Goal: Task Accomplishment & Management: Complete application form

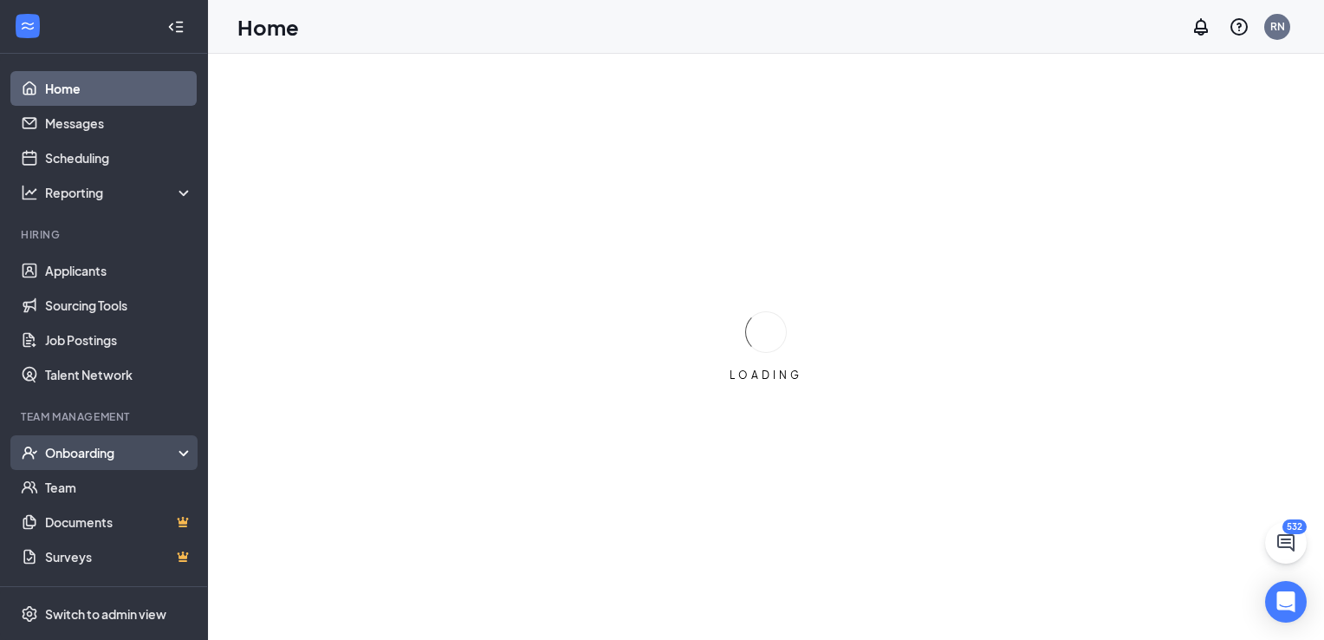
drag, startPoint x: 0, startPoint y: 0, endPoint x: 83, endPoint y: 460, distance: 467.7
click at [83, 460] on div "Onboarding" at bounding box center [111, 452] width 133 height 17
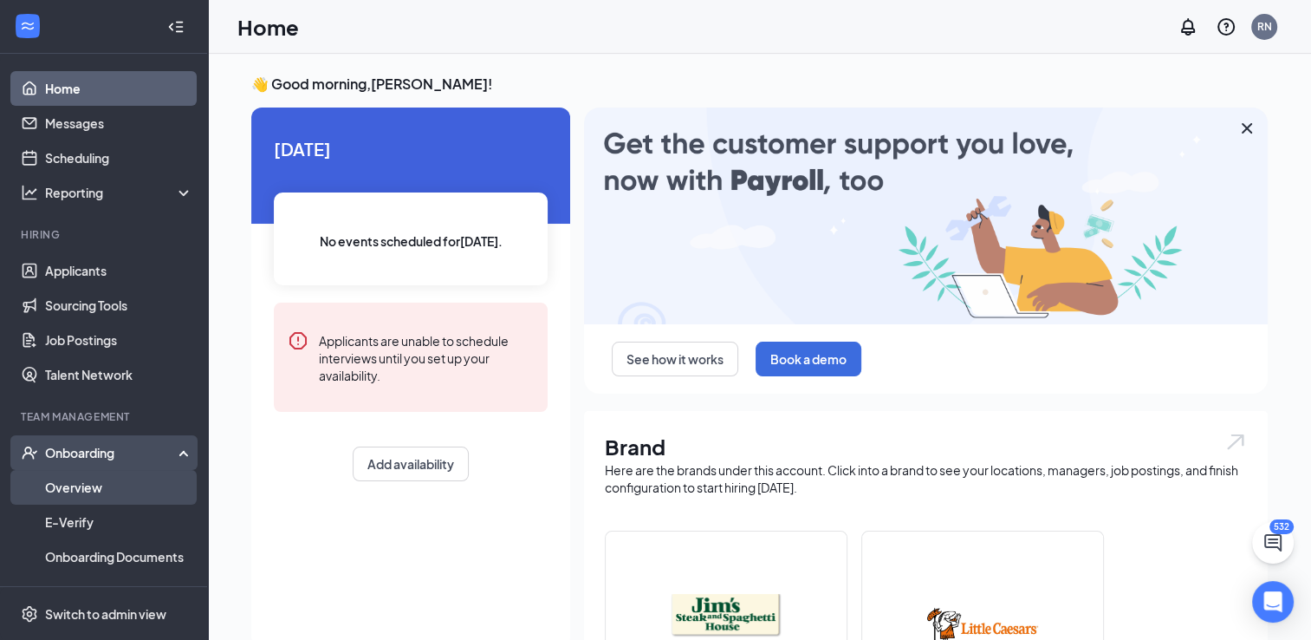
click at [72, 492] on link "Overview" at bounding box center [119, 487] width 148 height 35
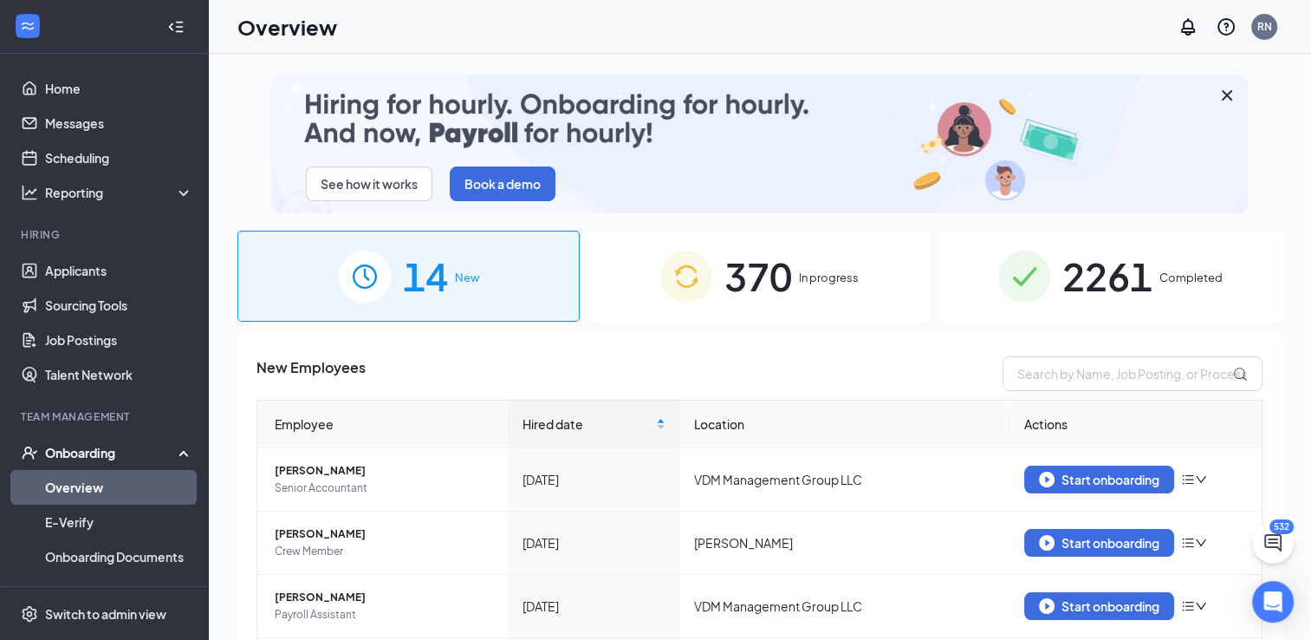
click at [828, 285] on span "In progress" at bounding box center [829, 277] width 60 height 17
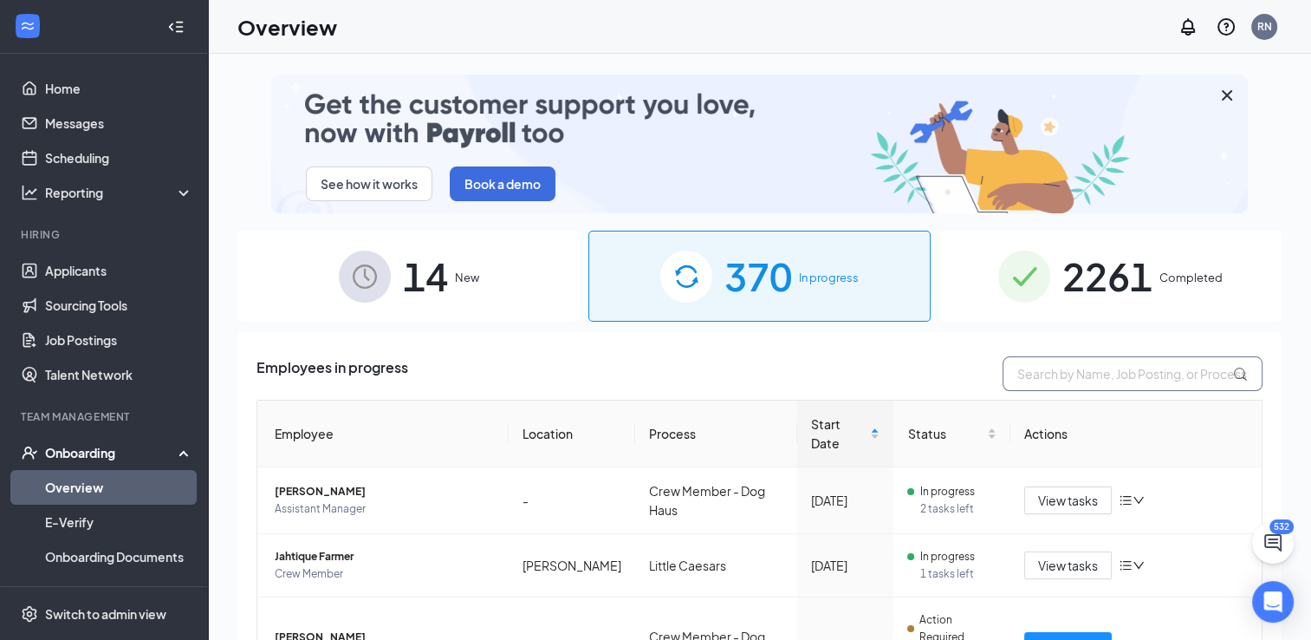
click at [1030, 369] on input "text" at bounding box center [1133, 373] width 260 height 35
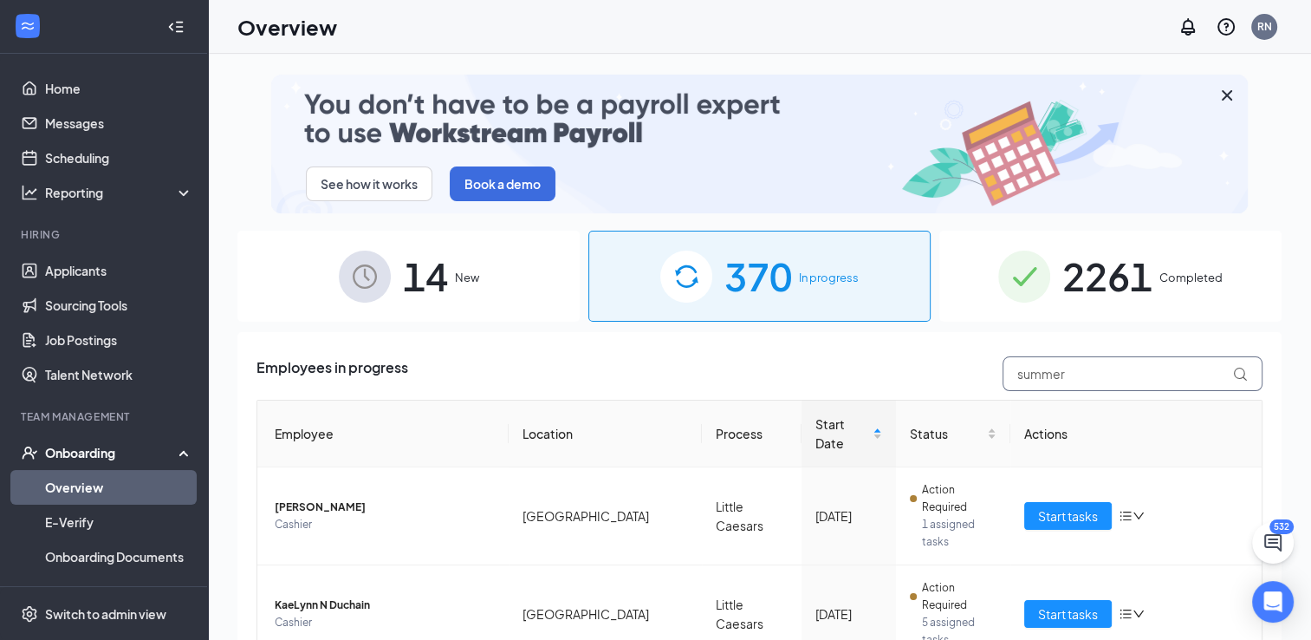
type input "summer"
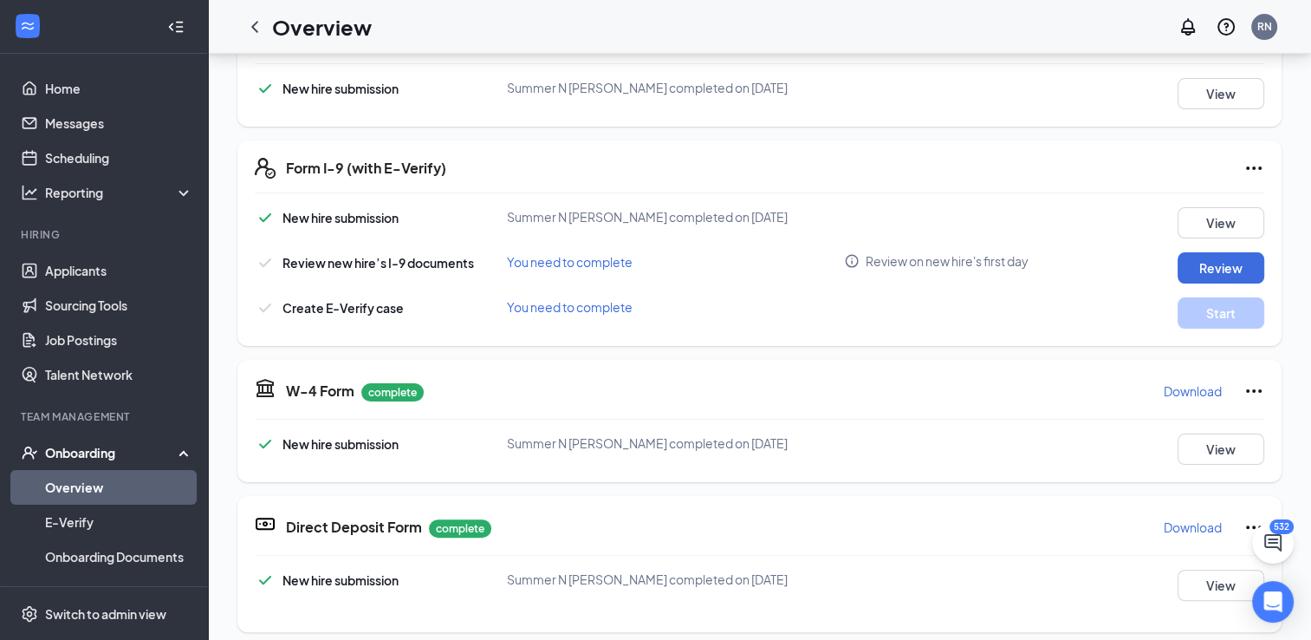
scroll to position [319, 0]
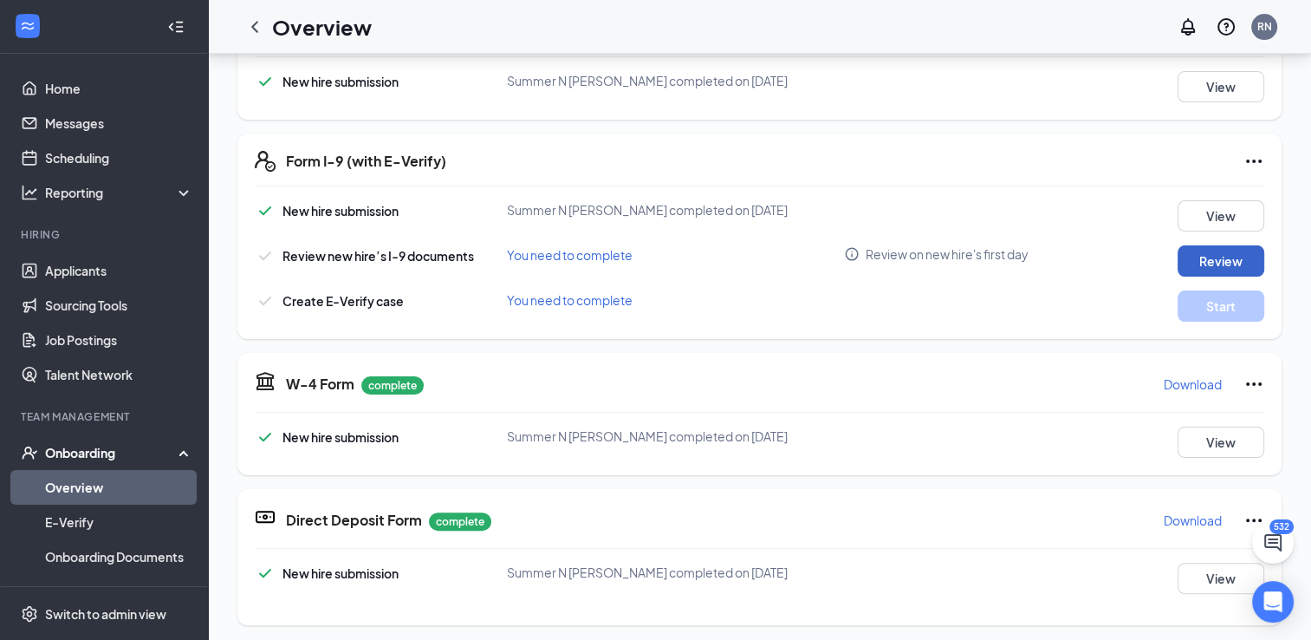
click at [1189, 255] on button "Review" at bounding box center [1221, 260] width 87 height 31
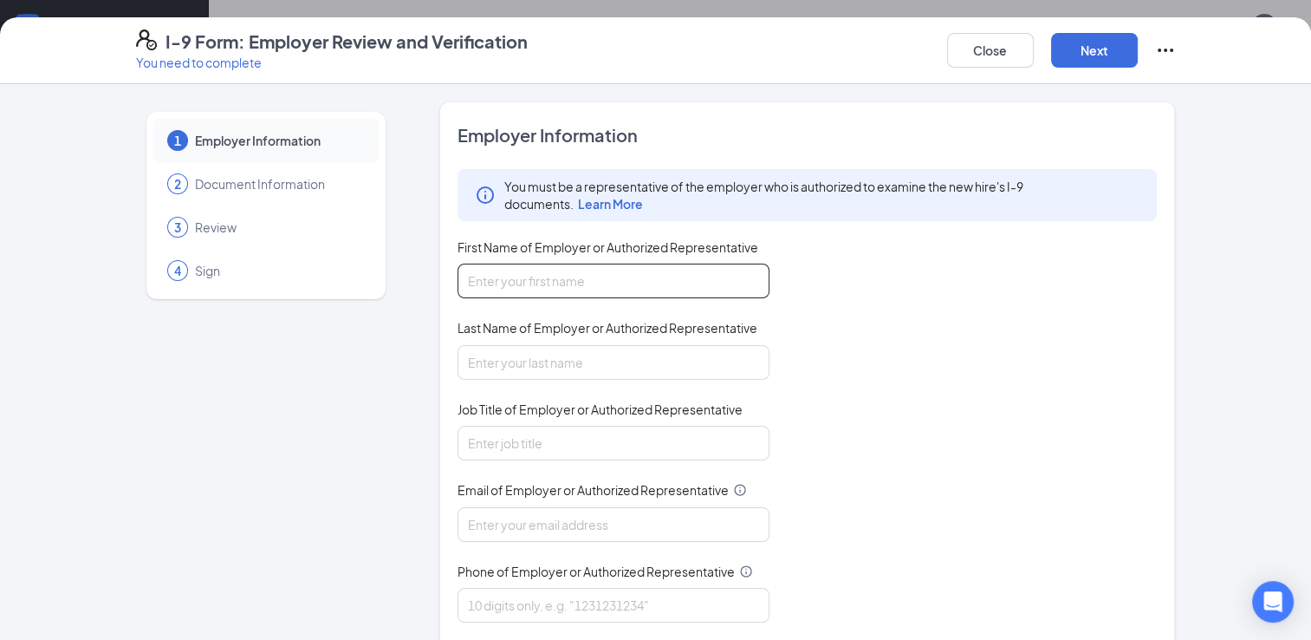
click at [582, 274] on input "First Name of Employer or Authorized Representative" at bounding box center [614, 281] width 312 height 35
type input "[PERSON_NAME]"
type input "[PERSON_NAME][EMAIL_ADDRESS][DOMAIN_NAME]"
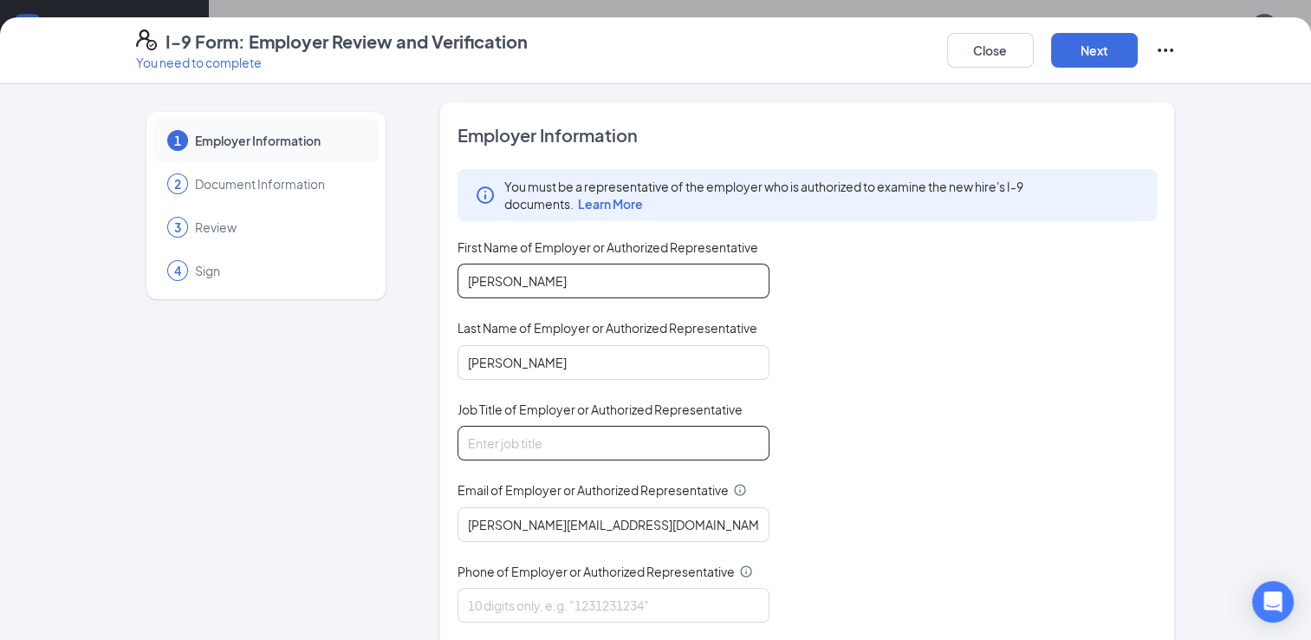
type input "[PERSON_NAME]"
type input "5132384899"
click at [516, 450] on input "Job Title of Employer or Authorized Representative" at bounding box center [614, 443] width 312 height 35
type input "DO"
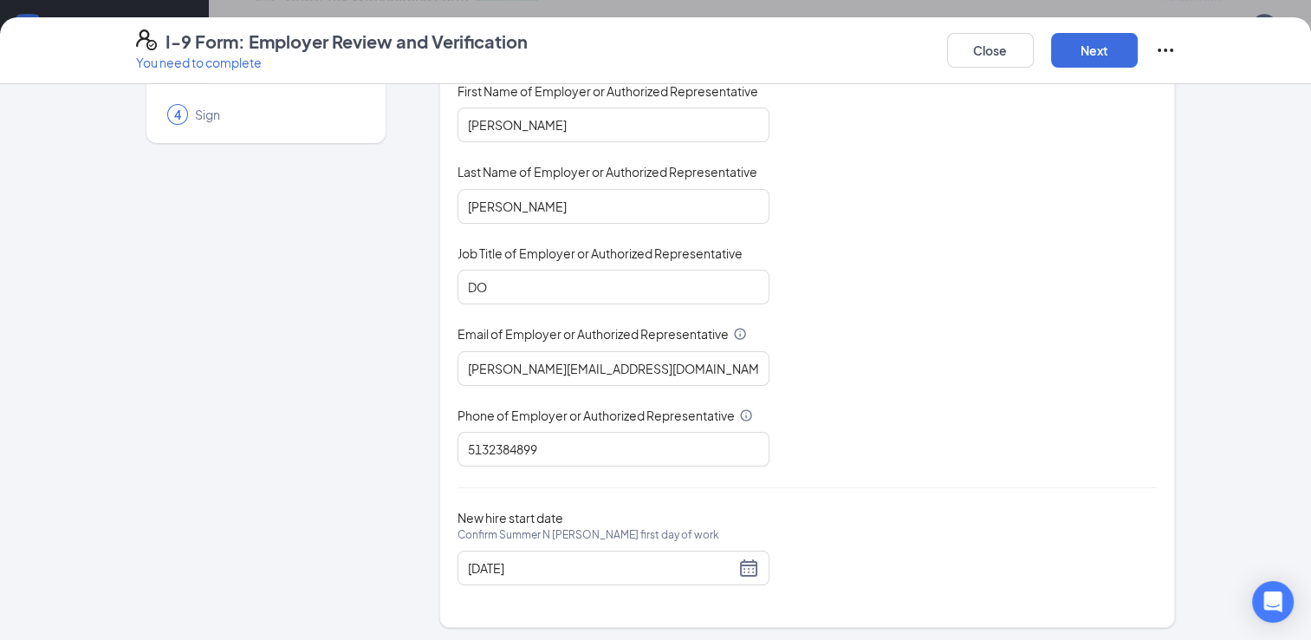
scroll to position [0, 0]
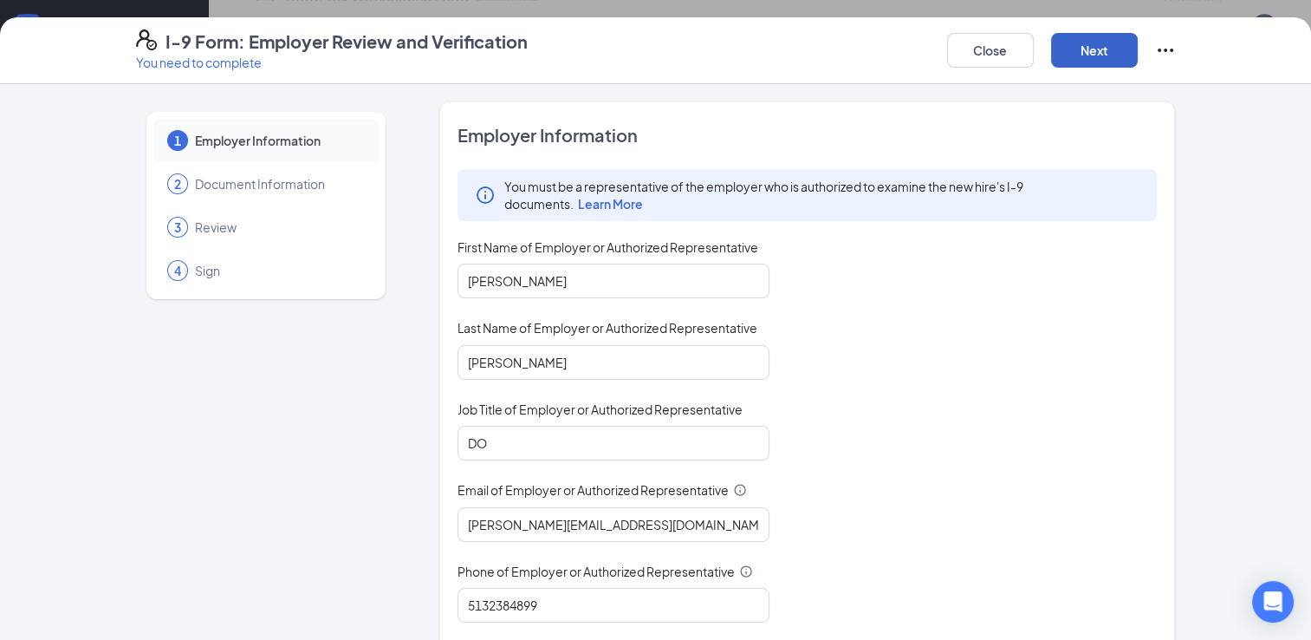
click at [1089, 43] on button "Next" at bounding box center [1094, 50] width 87 height 35
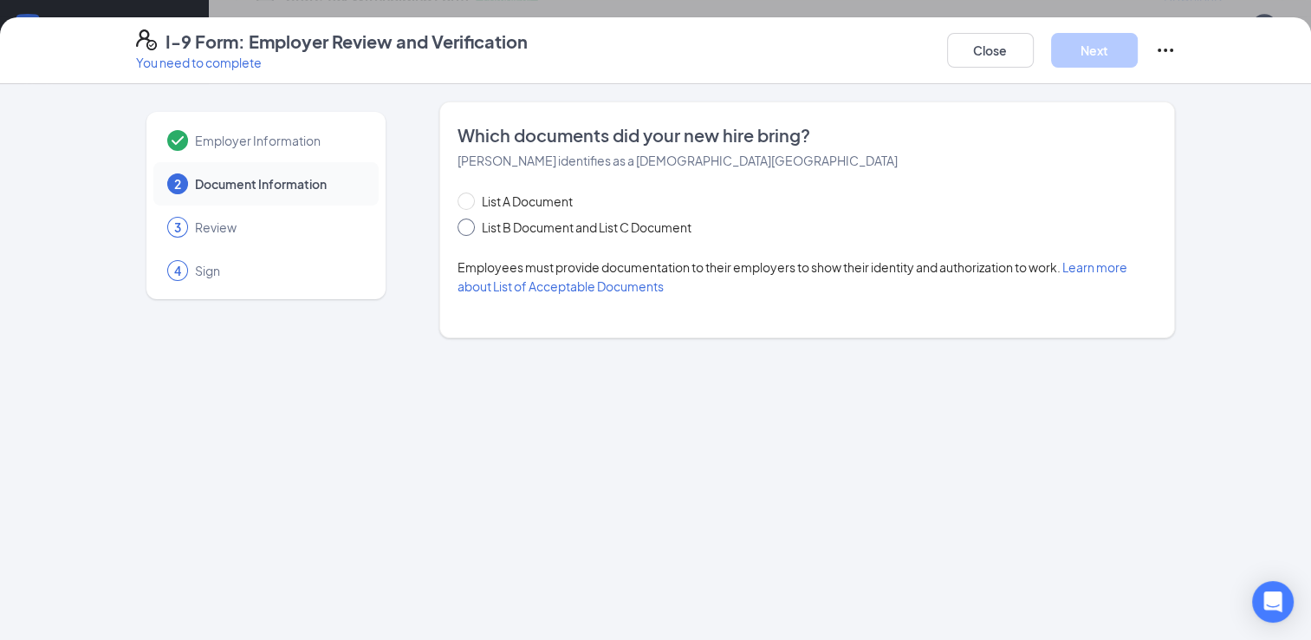
click at [465, 231] on span at bounding box center [466, 226] width 17 height 17
click at [465, 231] on input "List B Document and List C Document" at bounding box center [464, 224] width 12 height 12
radio input "true"
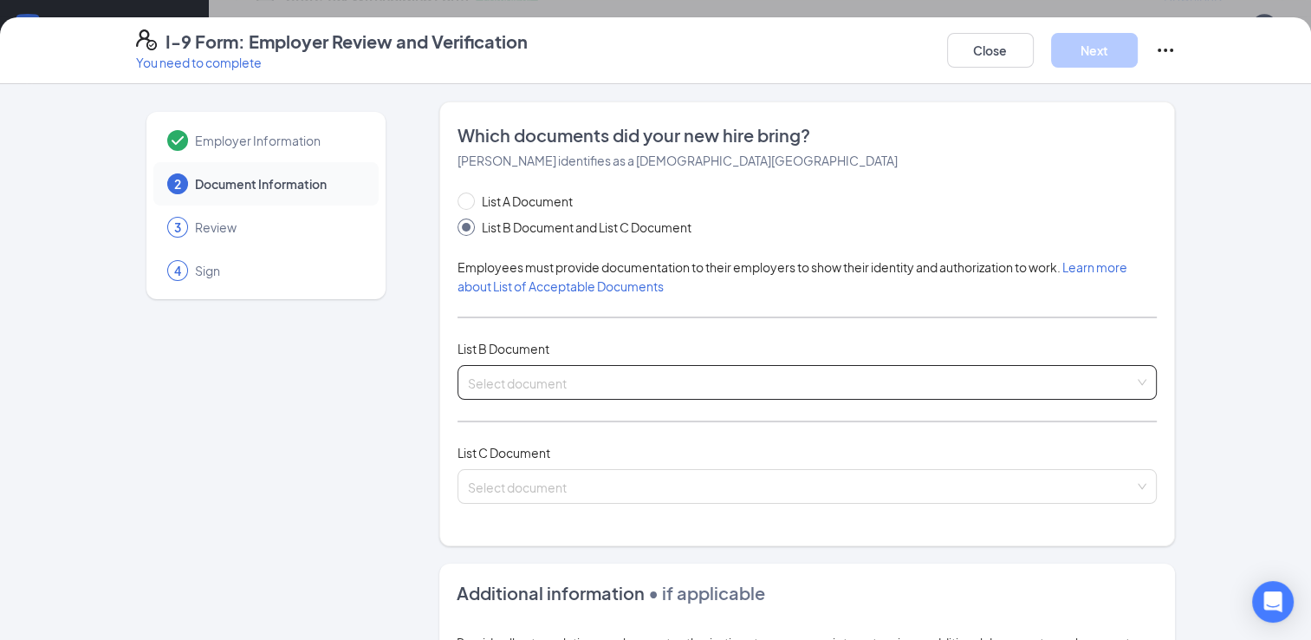
click at [511, 381] on div "Select document" at bounding box center [808, 382] width 700 height 35
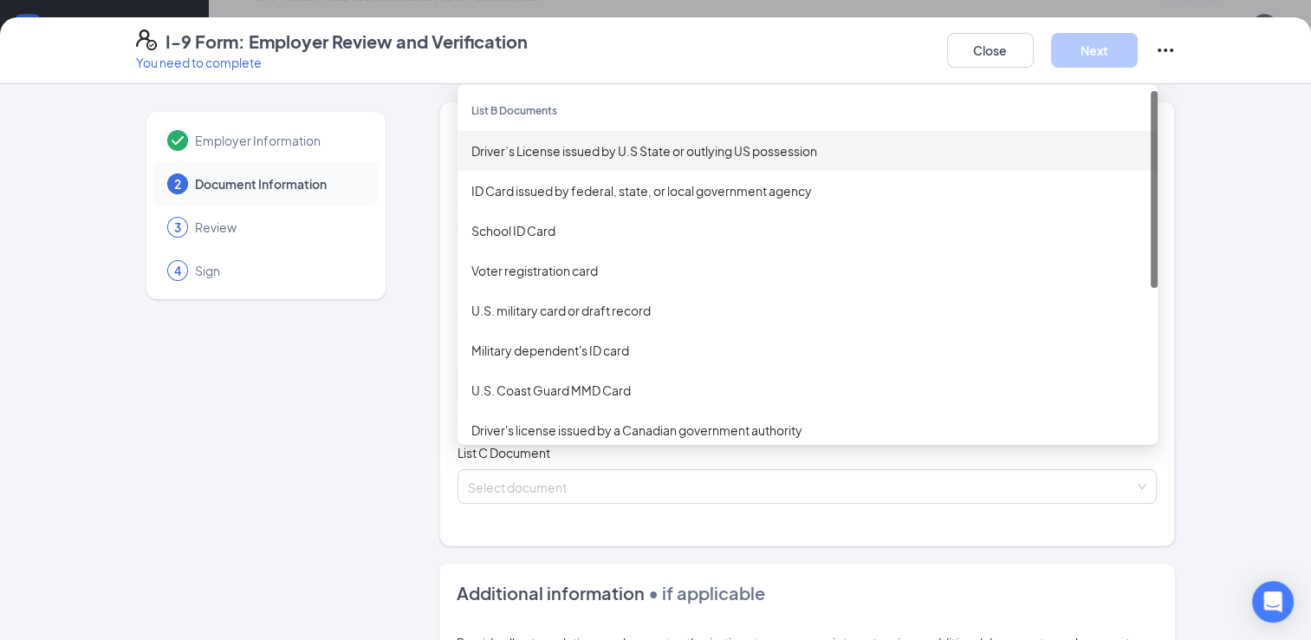
click at [502, 150] on div "Driver’s License issued by U.S State or outlying US possession" at bounding box center [808, 150] width 673 height 19
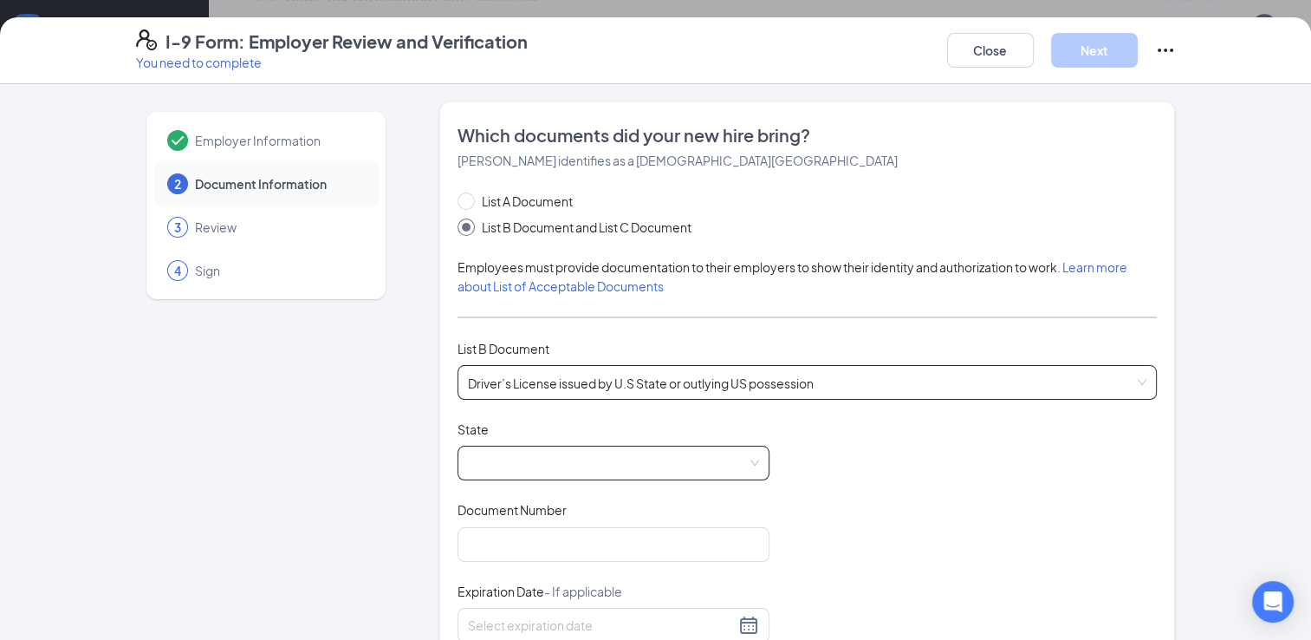
click at [749, 461] on span at bounding box center [613, 462] width 291 height 33
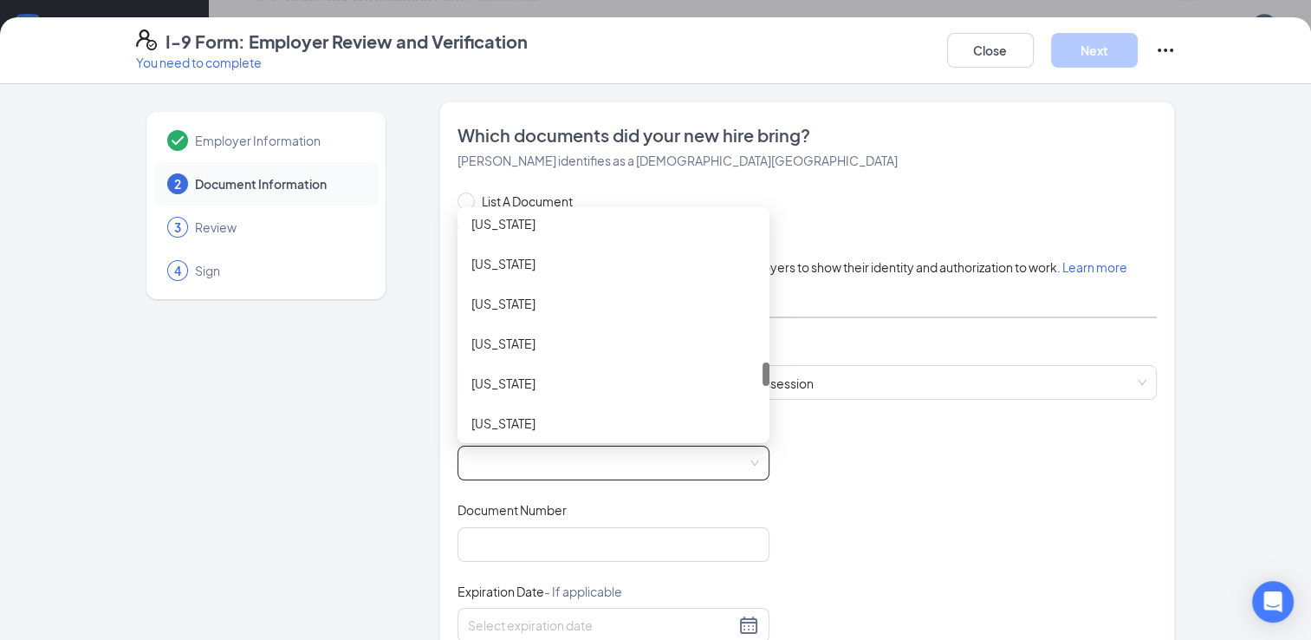
scroll to position [1373, 0]
drag, startPoint x: 759, startPoint y: 227, endPoint x: 751, endPoint y: 375, distance: 148.4
click at [751, 375] on div "[US_STATE] [US_STATE] [US_STATE] [US_STATE] [US_STATE] [US_STATE] [US_STATE] [U…" at bounding box center [614, 325] width 312 height 222
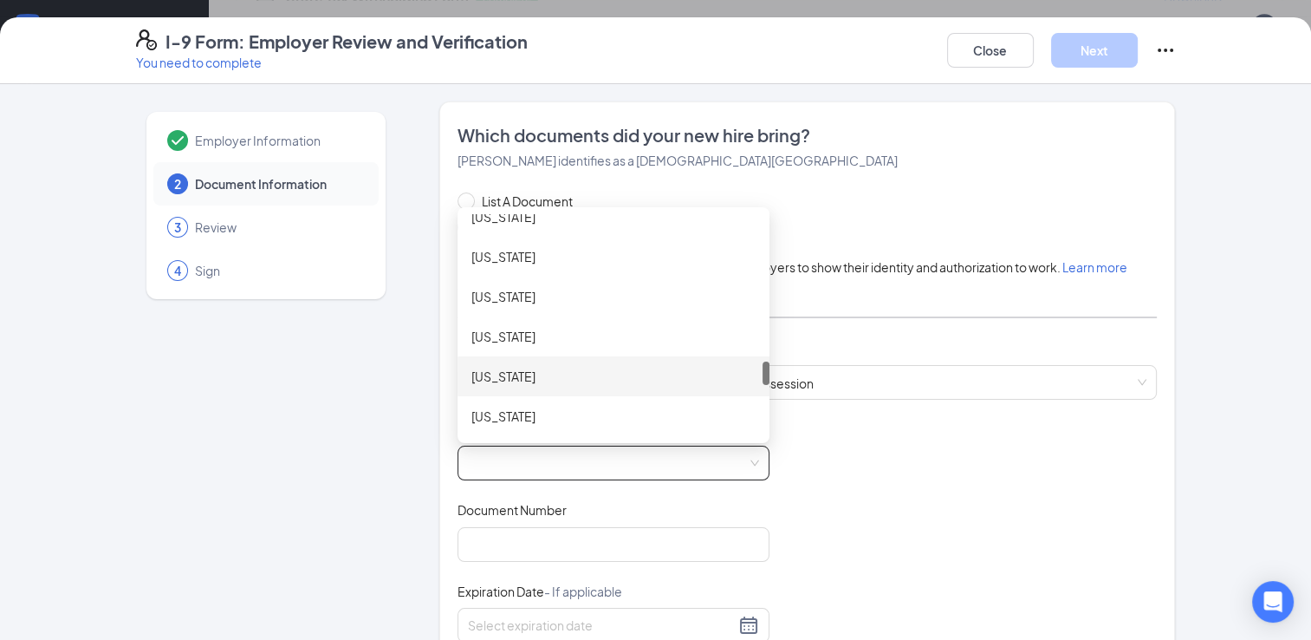
click at [461, 369] on div "[US_STATE]" at bounding box center [614, 376] width 312 height 40
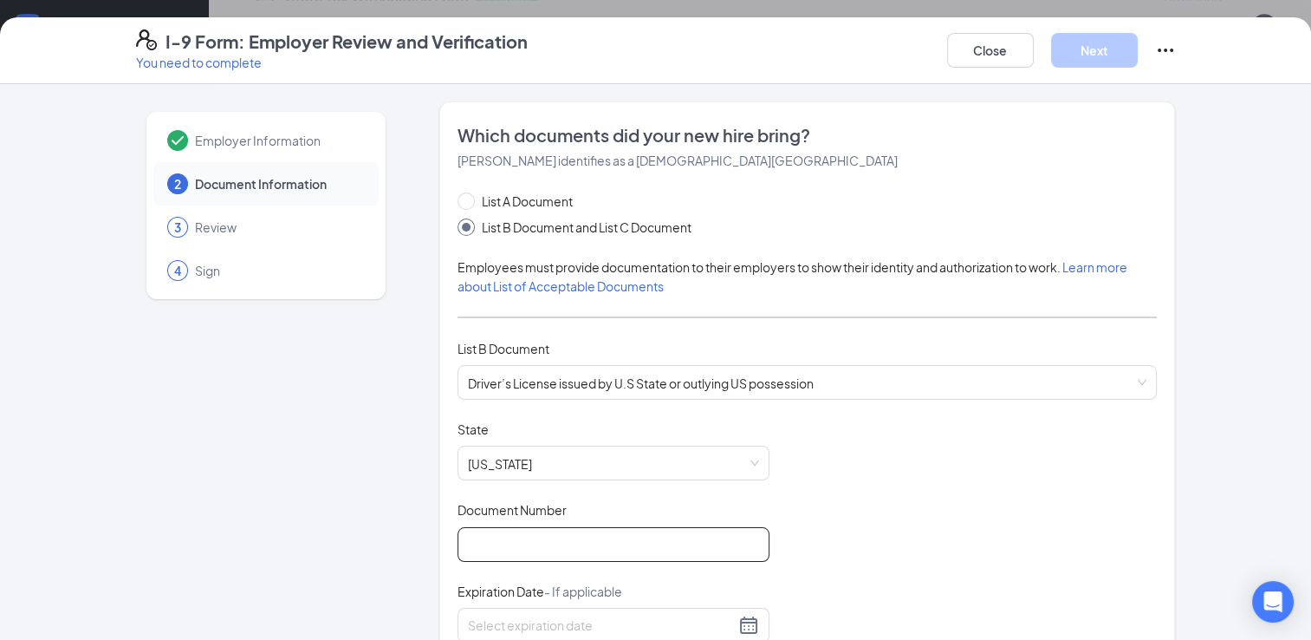
click at [537, 533] on input "Document Number" at bounding box center [614, 544] width 312 height 35
type input "SY208067"
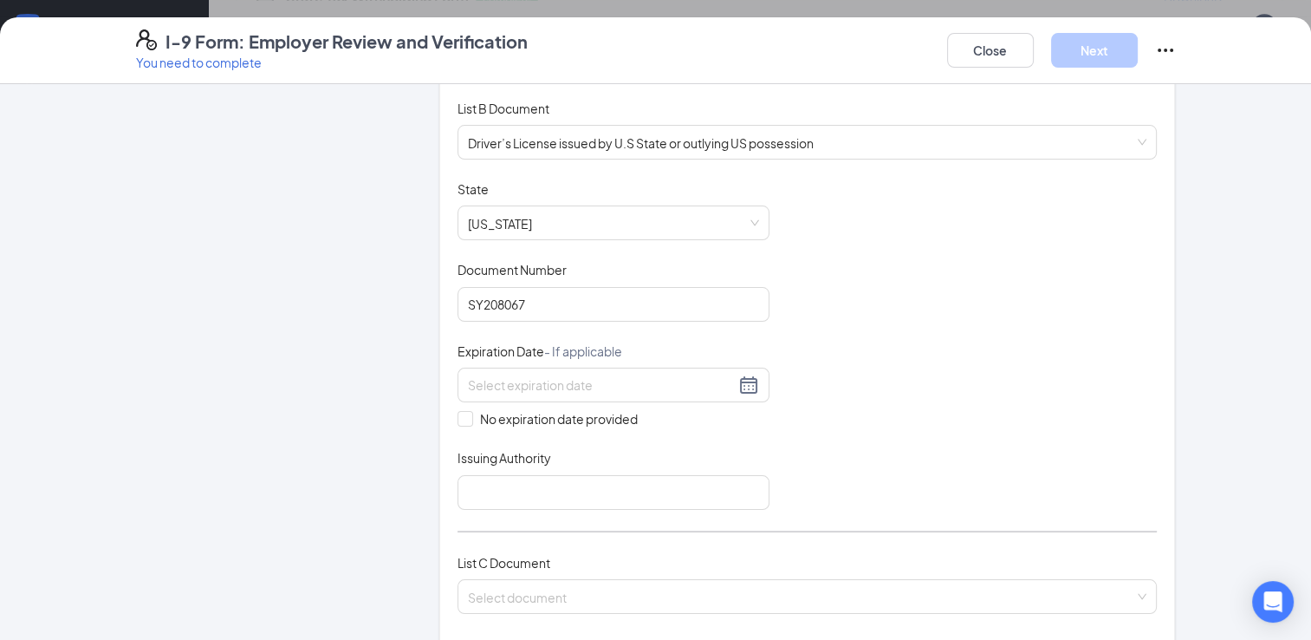
scroll to position [247, 0]
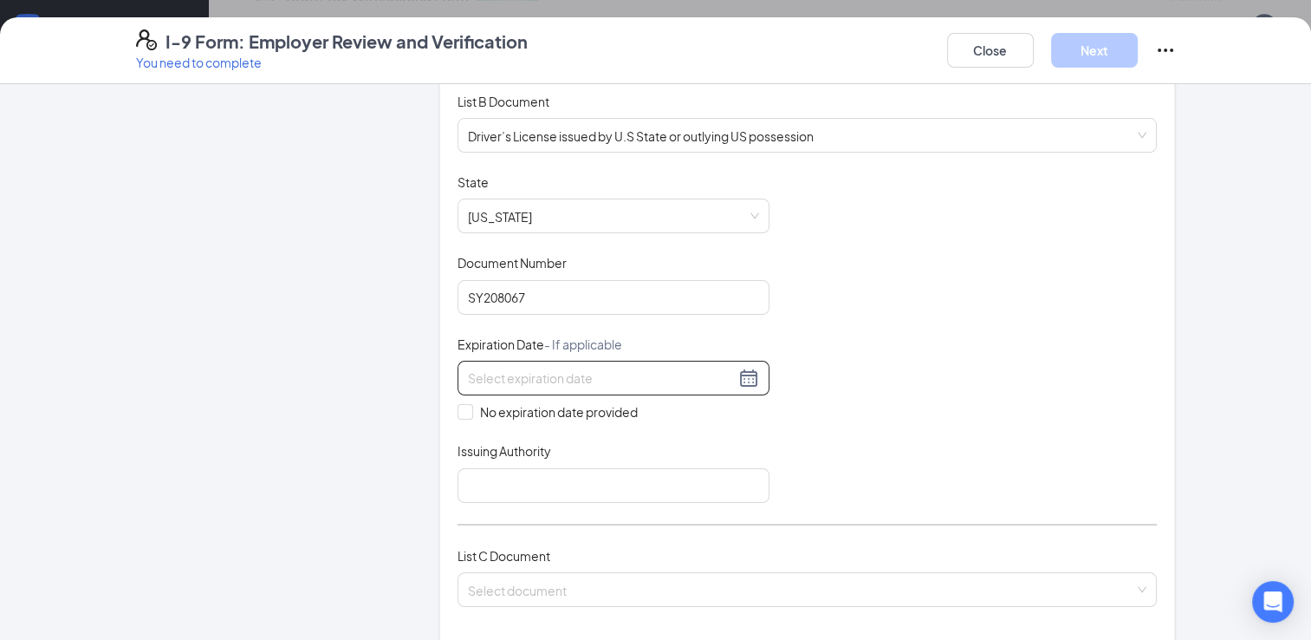
click at [741, 378] on div at bounding box center [613, 378] width 291 height 21
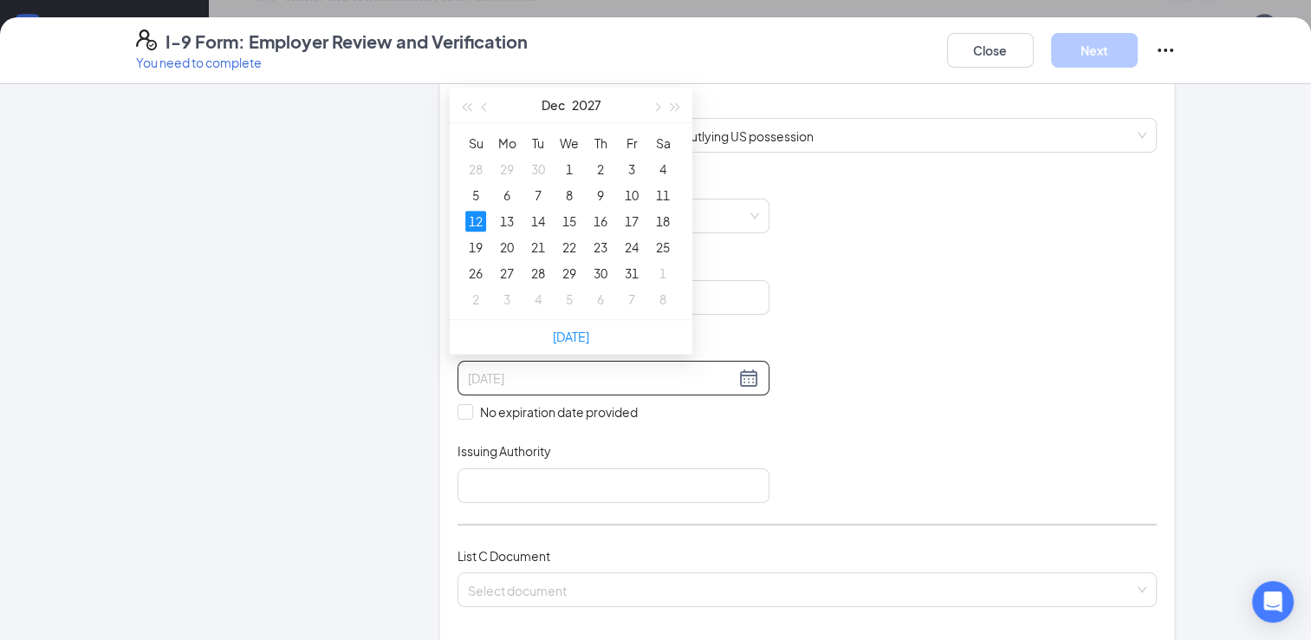
click at [476, 220] on div "12" at bounding box center [475, 221] width 21 height 21
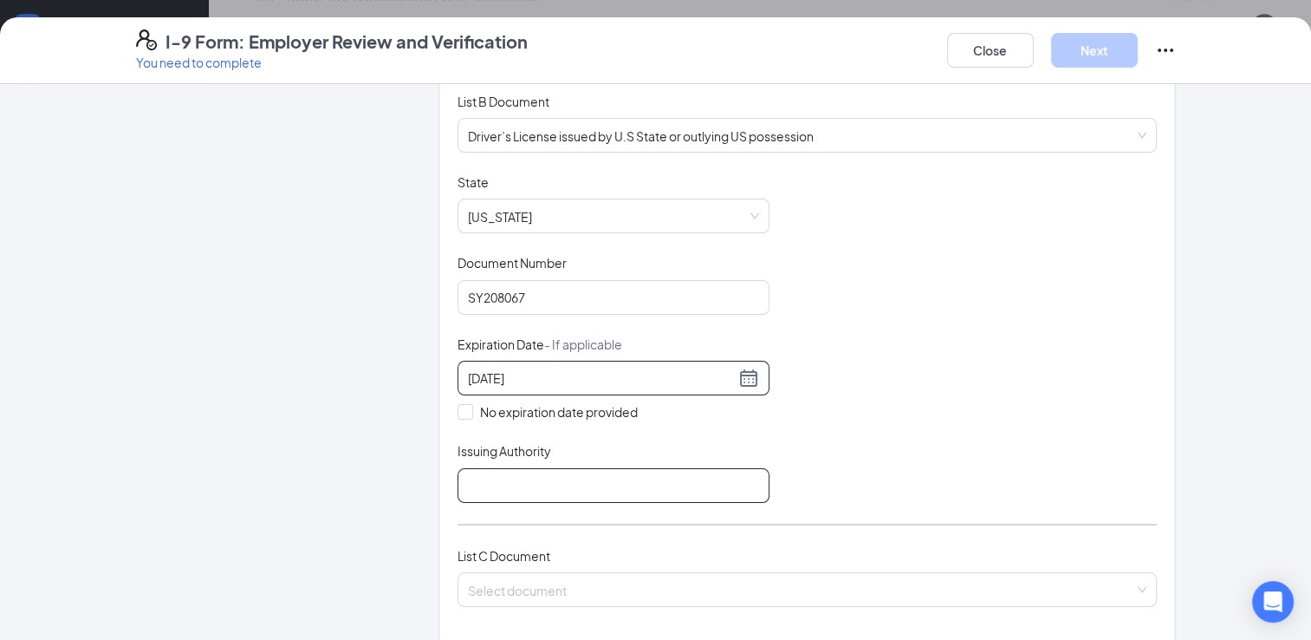
type input "[DATE]"
click at [490, 484] on input "Issuing Authority" at bounding box center [614, 485] width 312 height 35
type input "KY"
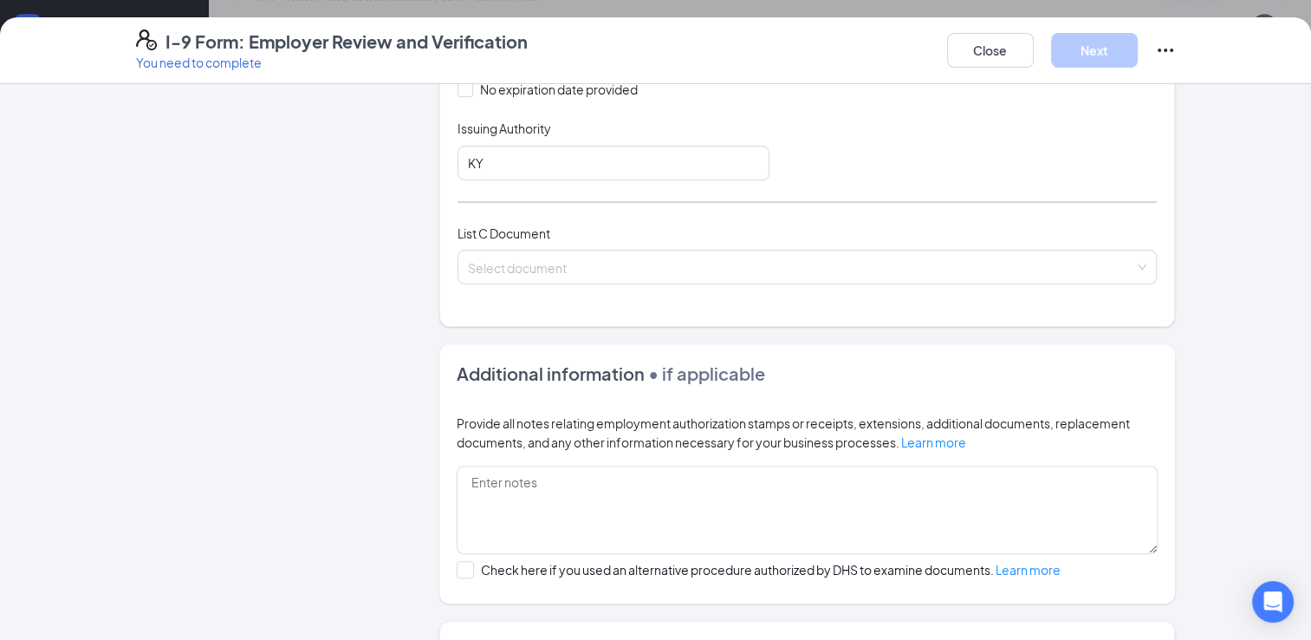
scroll to position [576, 0]
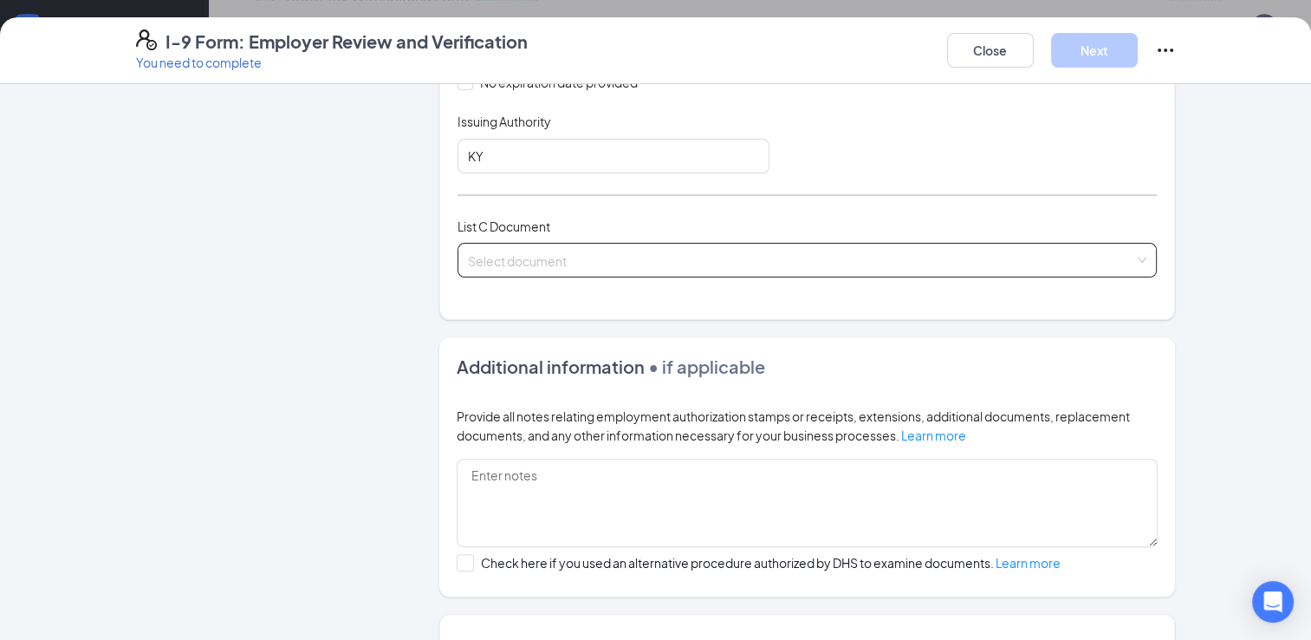
click at [543, 252] on input "search" at bounding box center [801, 257] width 667 height 26
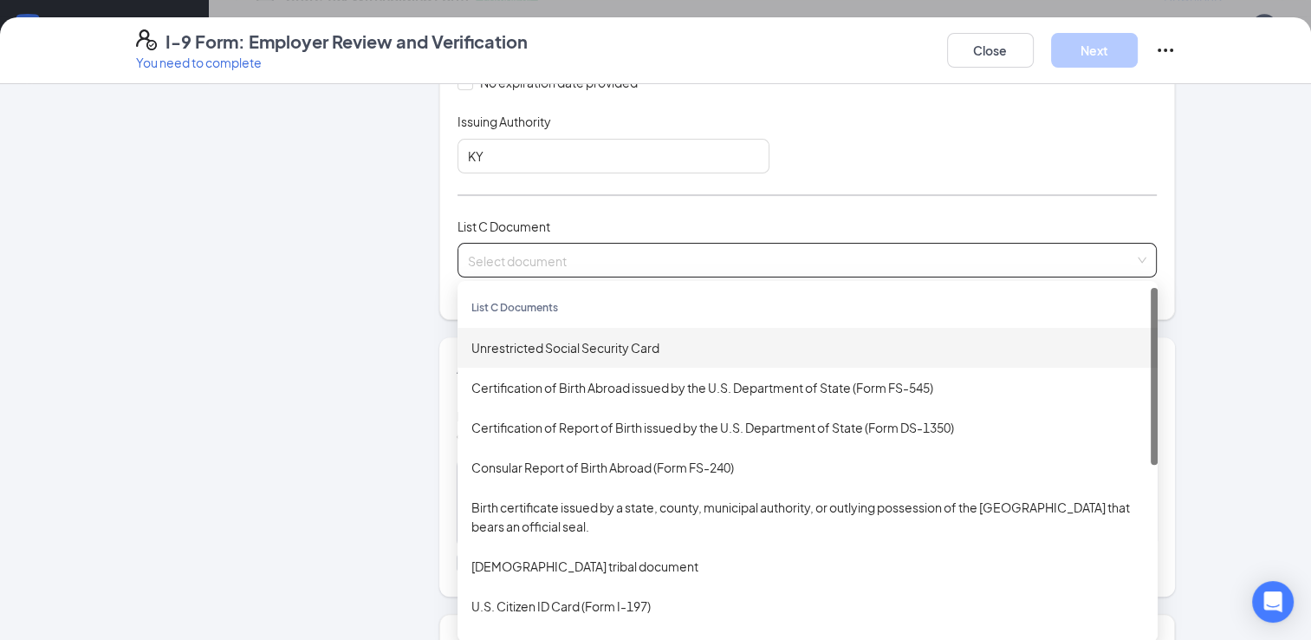
click at [517, 347] on div "Unrestricted Social Security Card" at bounding box center [808, 347] width 673 height 19
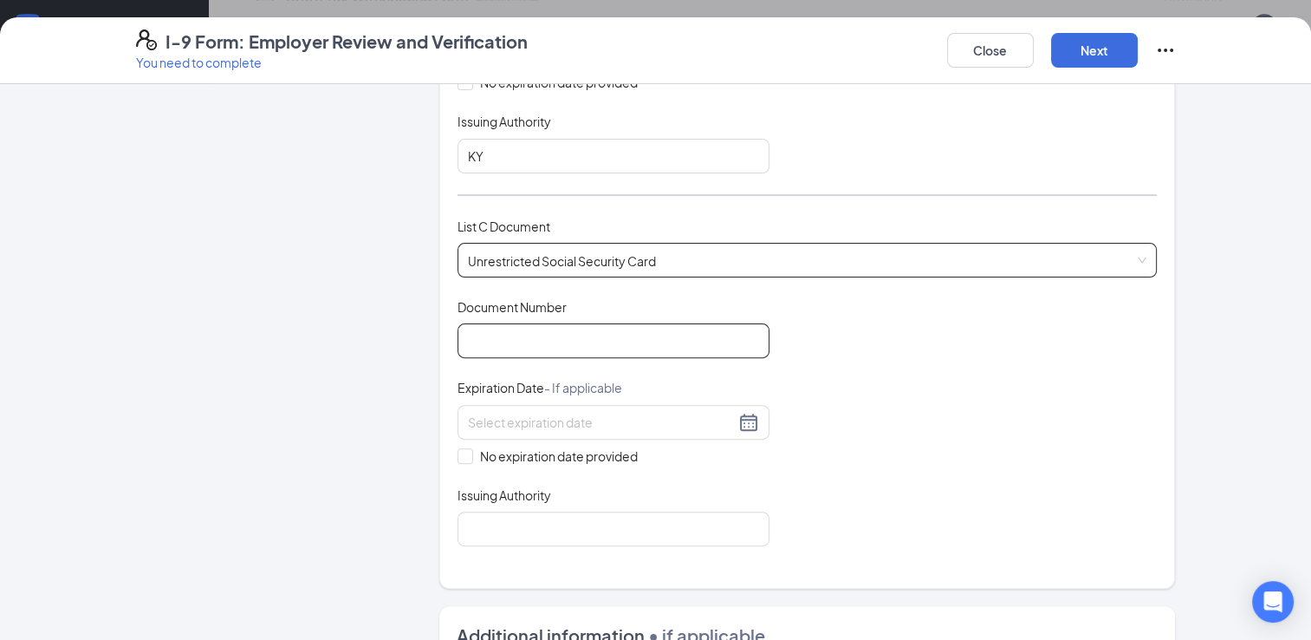
click at [517, 347] on input "Document Number" at bounding box center [614, 340] width 312 height 35
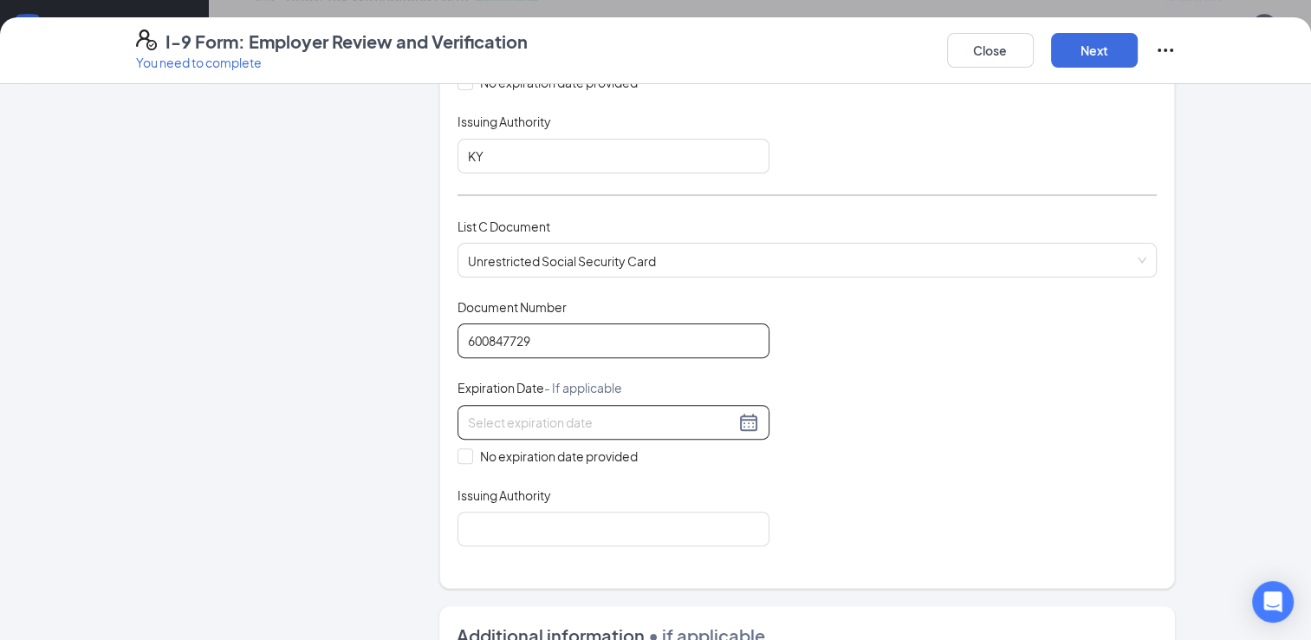
type input "600847729"
click at [504, 424] on input at bounding box center [601, 422] width 267 height 19
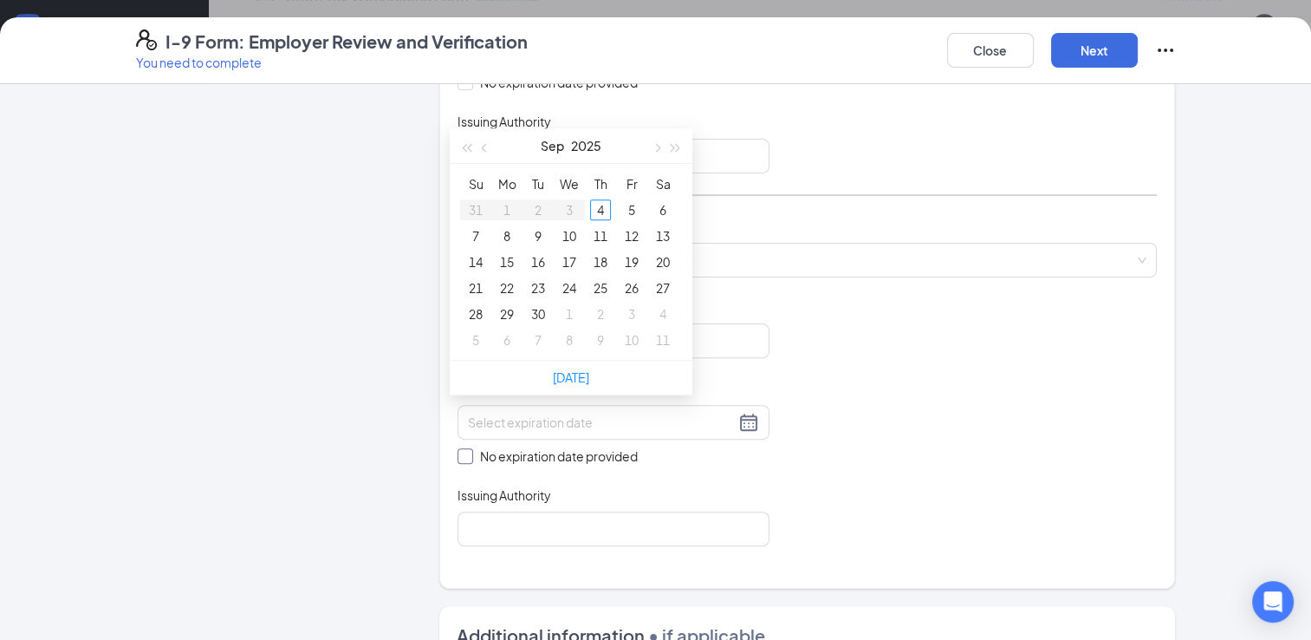
click at [458, 453] on span at bounding box center [466, 456] width 16 height 16
click at [458, 453] on input "No expiration date provided" at bounding box center [464, 454] width 12 height 12
checkbox input "true"
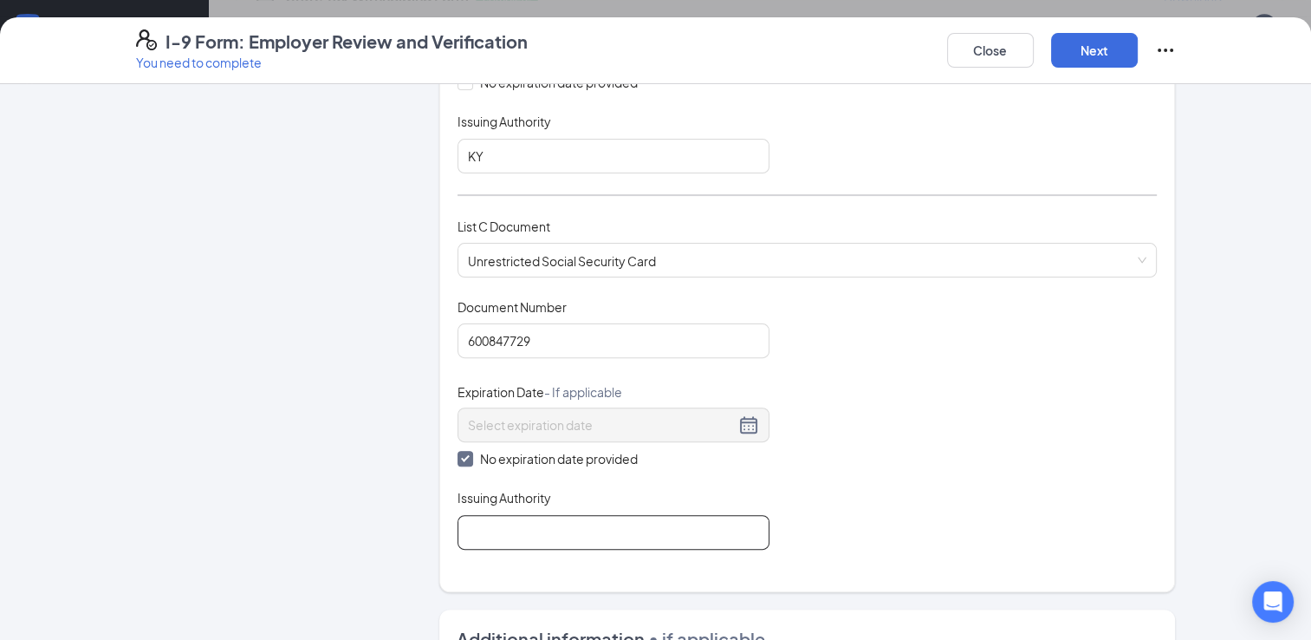
click at [481, 530] on input "Issuing Authority" at bounding box center [614, 532] width 312 height 35
type input "Social Security Administration"
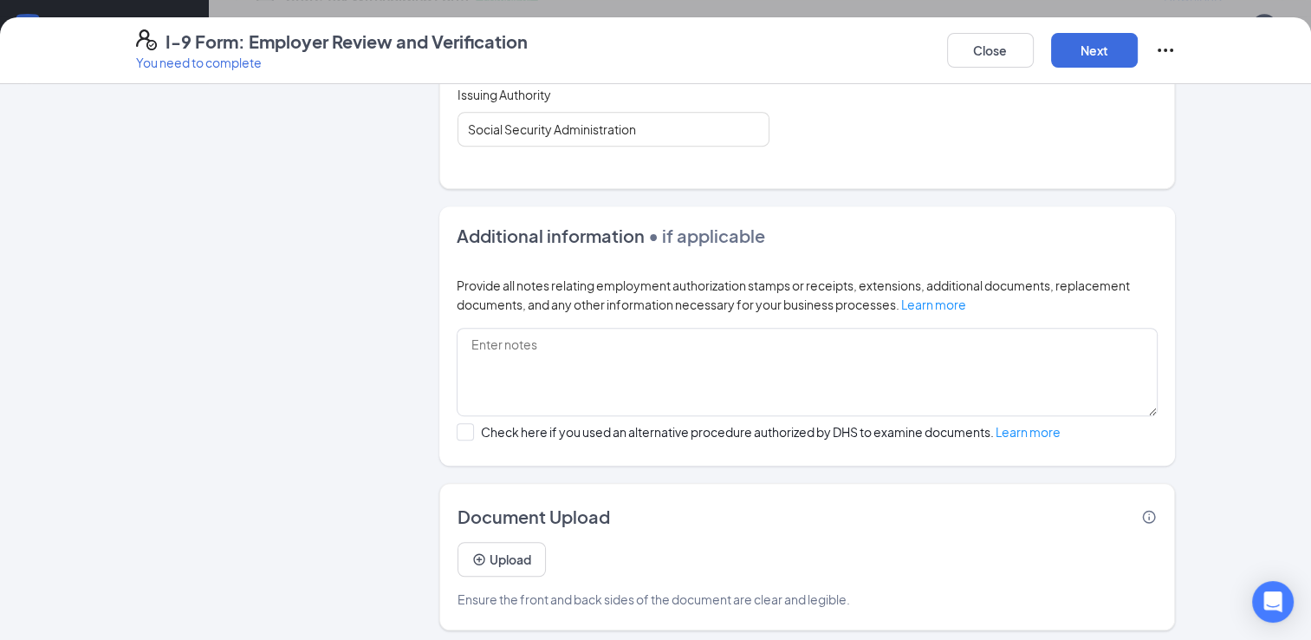
scroll to position [389, 0]
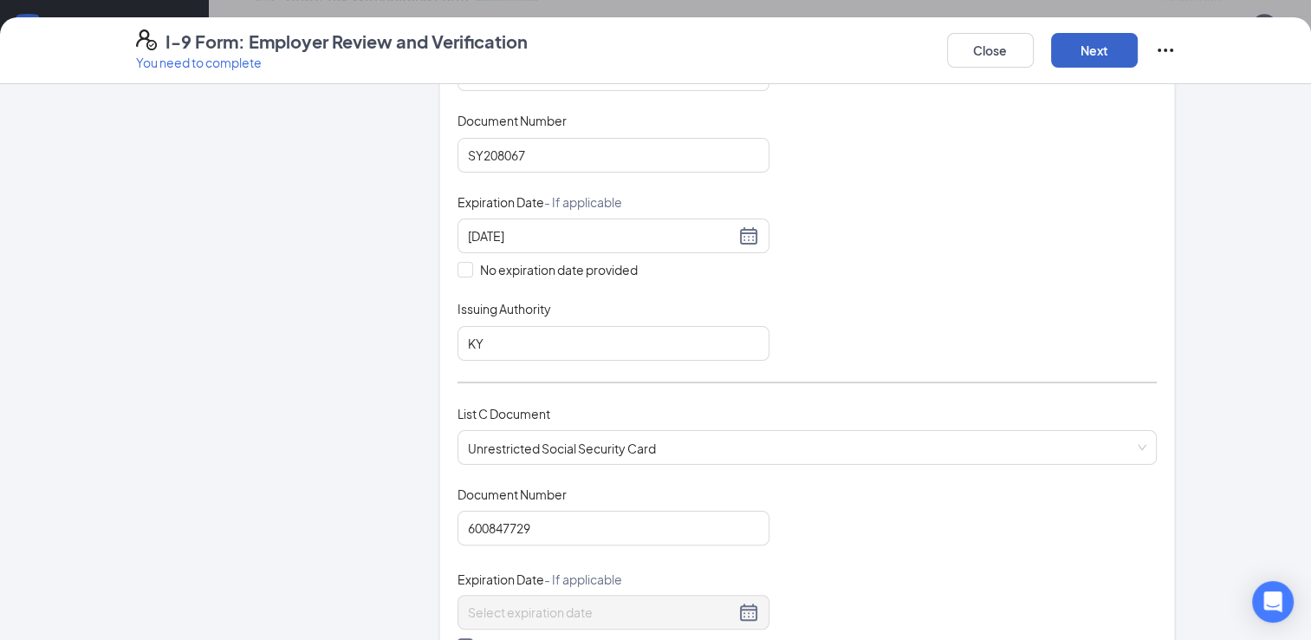
click at [1092, 53] on button "Next" at bounding box center [1094, 50] width 87 height 35
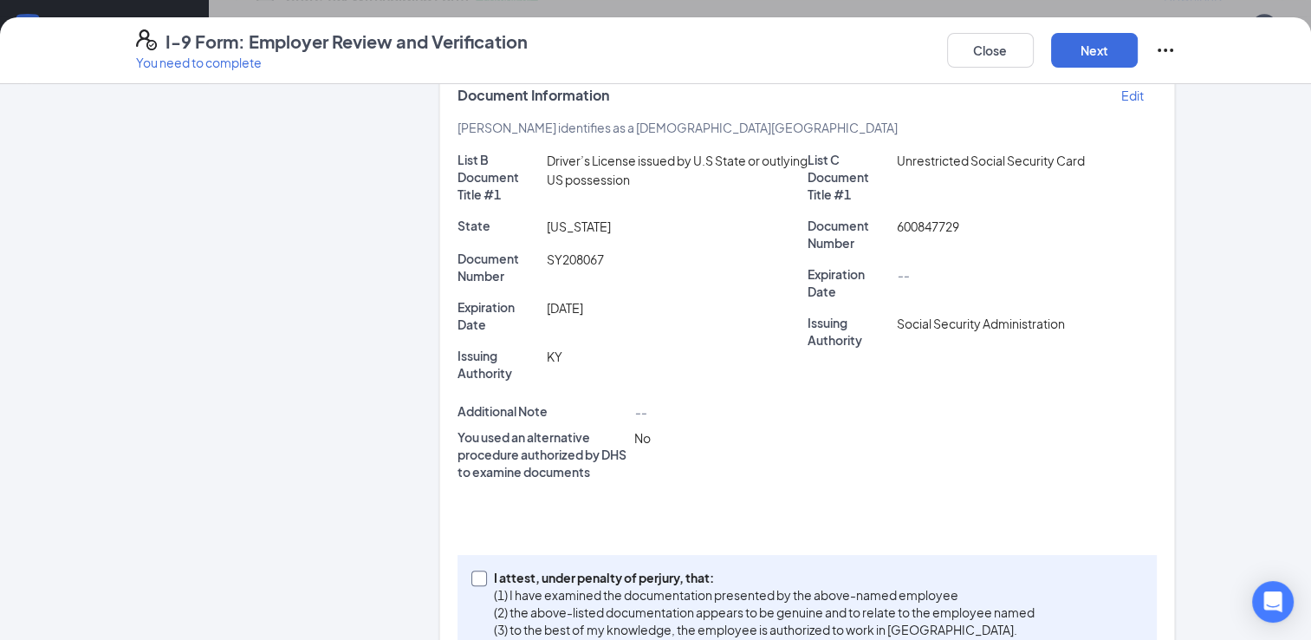
click at [476, 577] on span at bounding box center [480, 578] width 16 height 16
click at [476, 577] on input "I attest, under penalty of [PERSON_NAME], that: (1) I have examined the documen…" at bounding box center [478, 576] width 12 height 12
checkbox input "true"
click at [1092, 52] on button "Next" at bounding box center [1094, 50] width 87 height 35
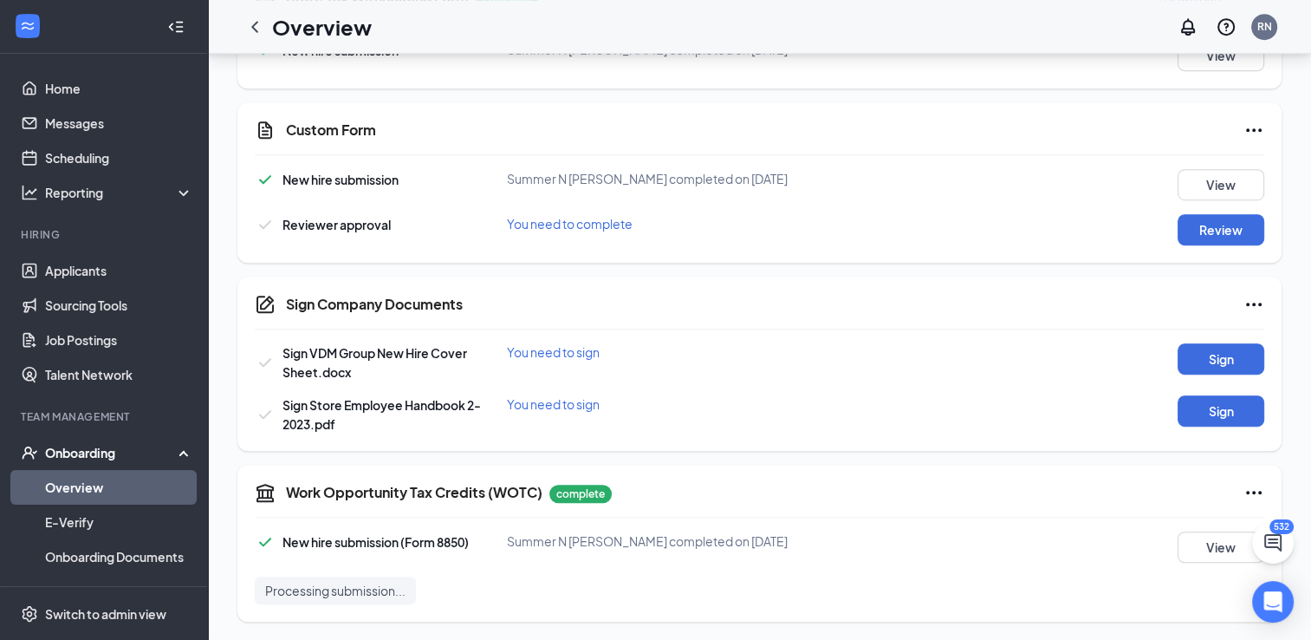
scroll to position [259, 0]
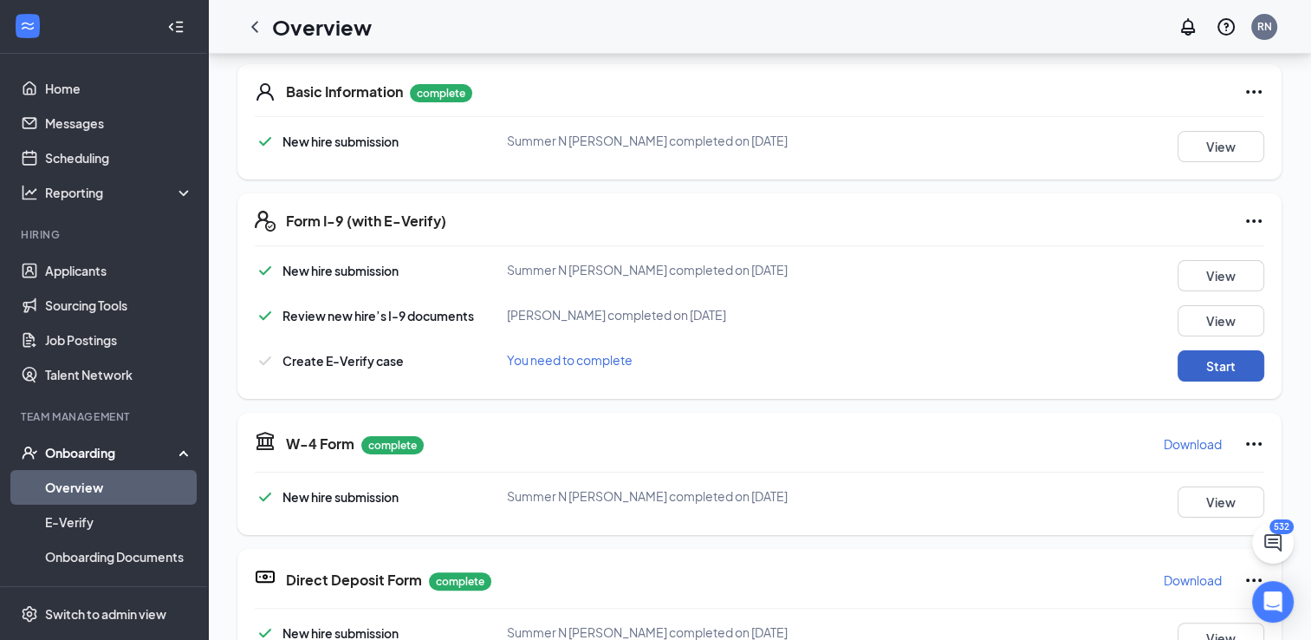
click at [1198, 361] on button "Start" at bounding box center [1221, 365] width 87 height 31
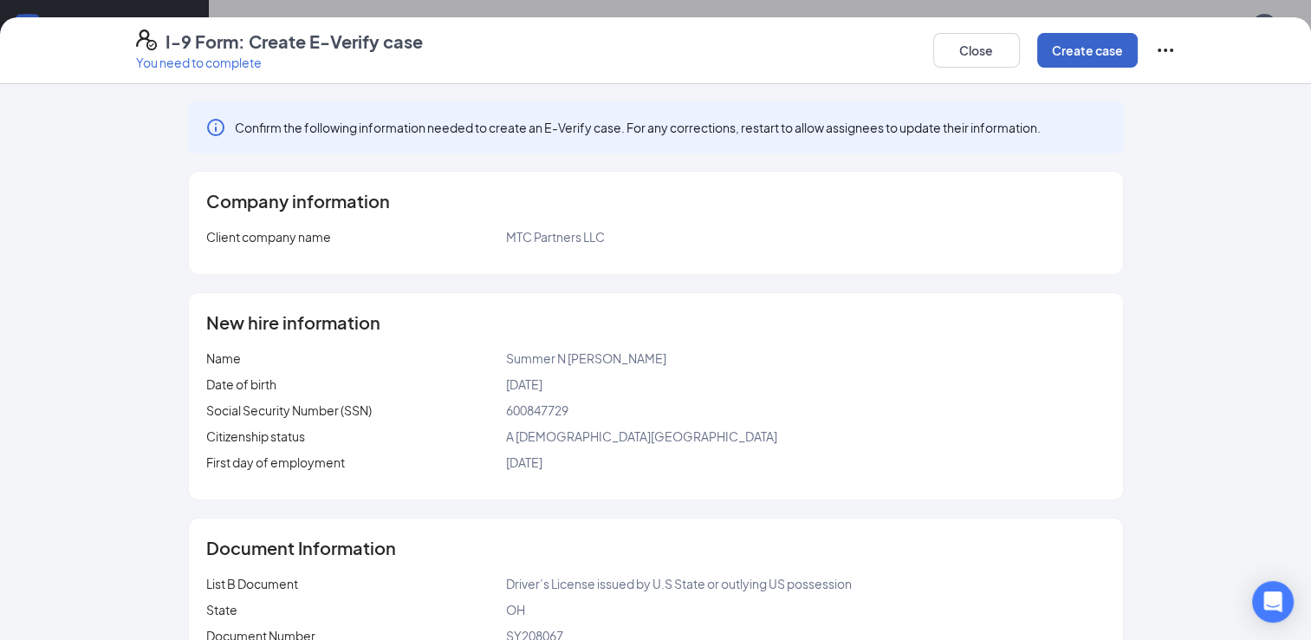
click at [1085, 50] on button "Create case" at bounding box center [1088, 50] width 101 height 35
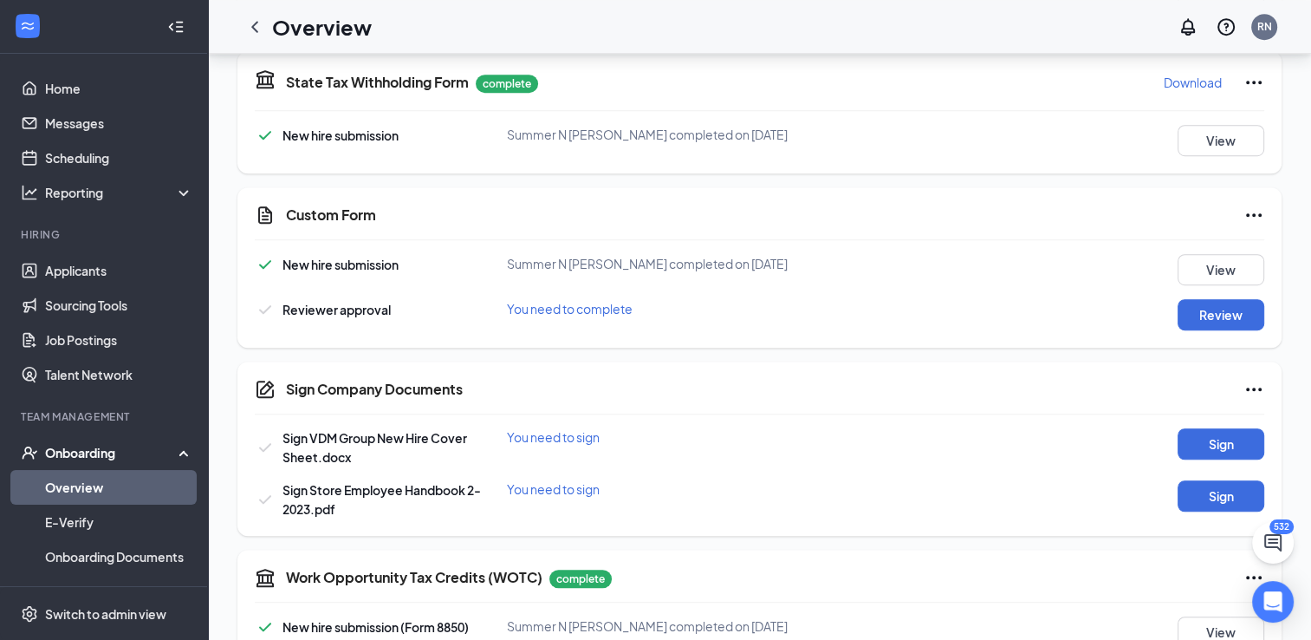
scroll to position [1025, 0]
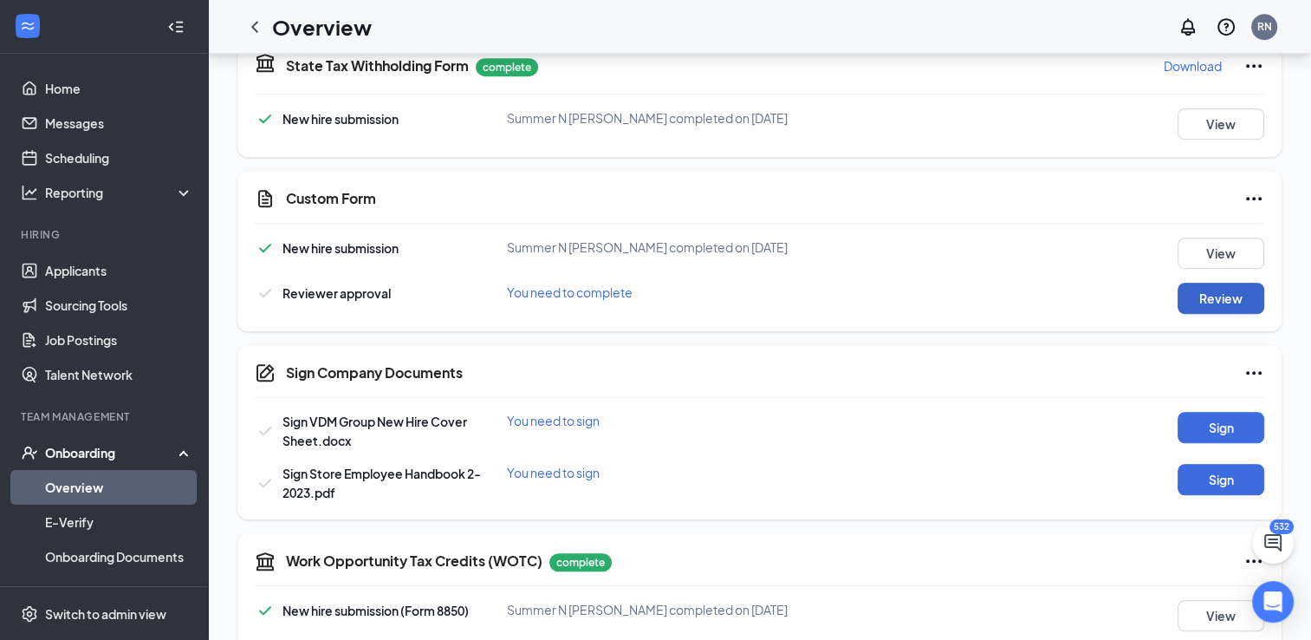
click at [1207, 297] on button "Review" at bounding box center [1221, 298] width 87 height 31
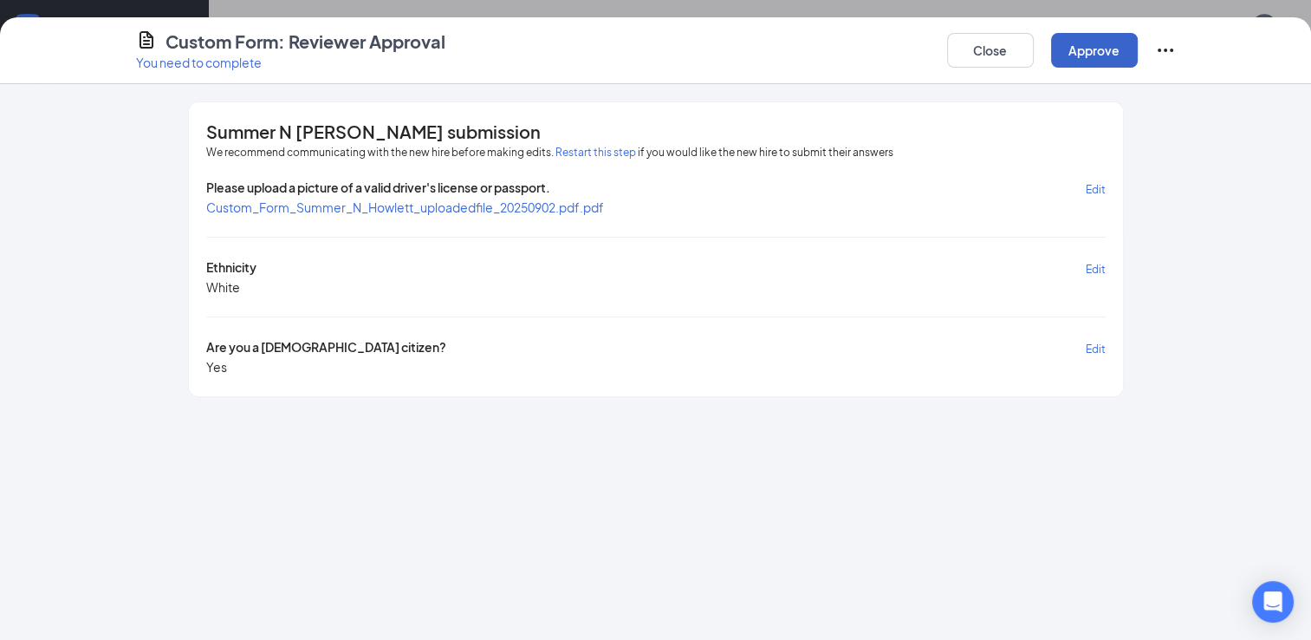
click at [1089, 44] on button "Approve" at bounding box center [1094, 50] width 87 height 35
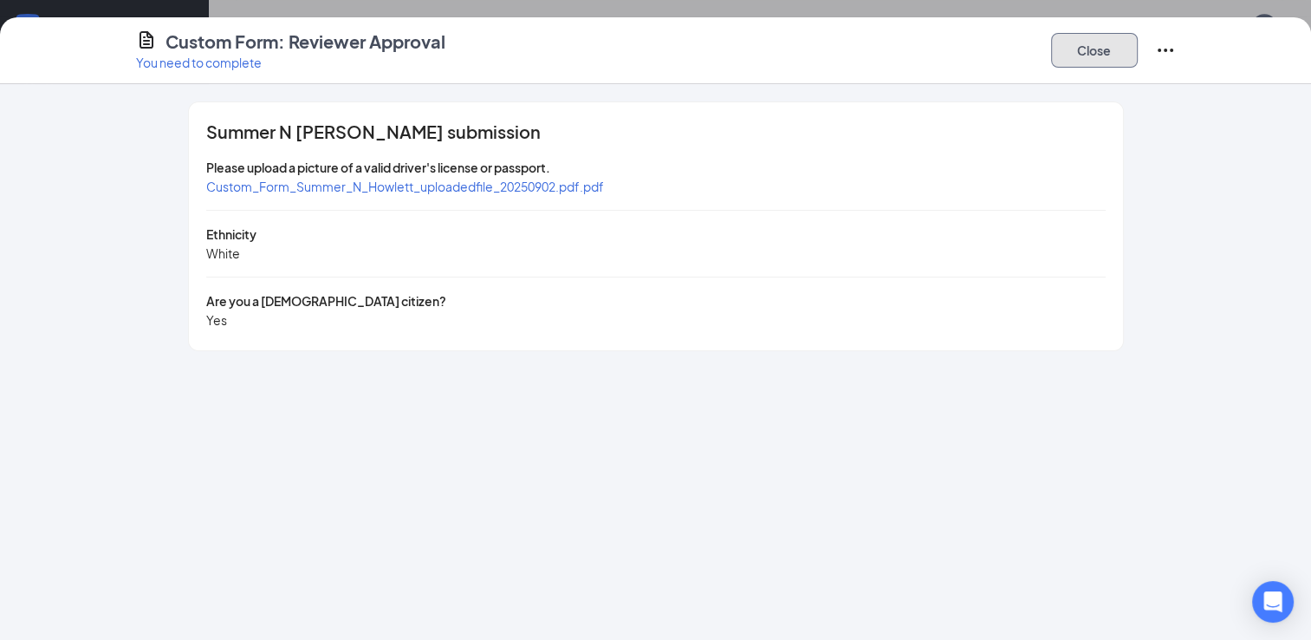
click at [1091, 55] on button "Close" at bounding box center [1094, 50] width 87 height 35
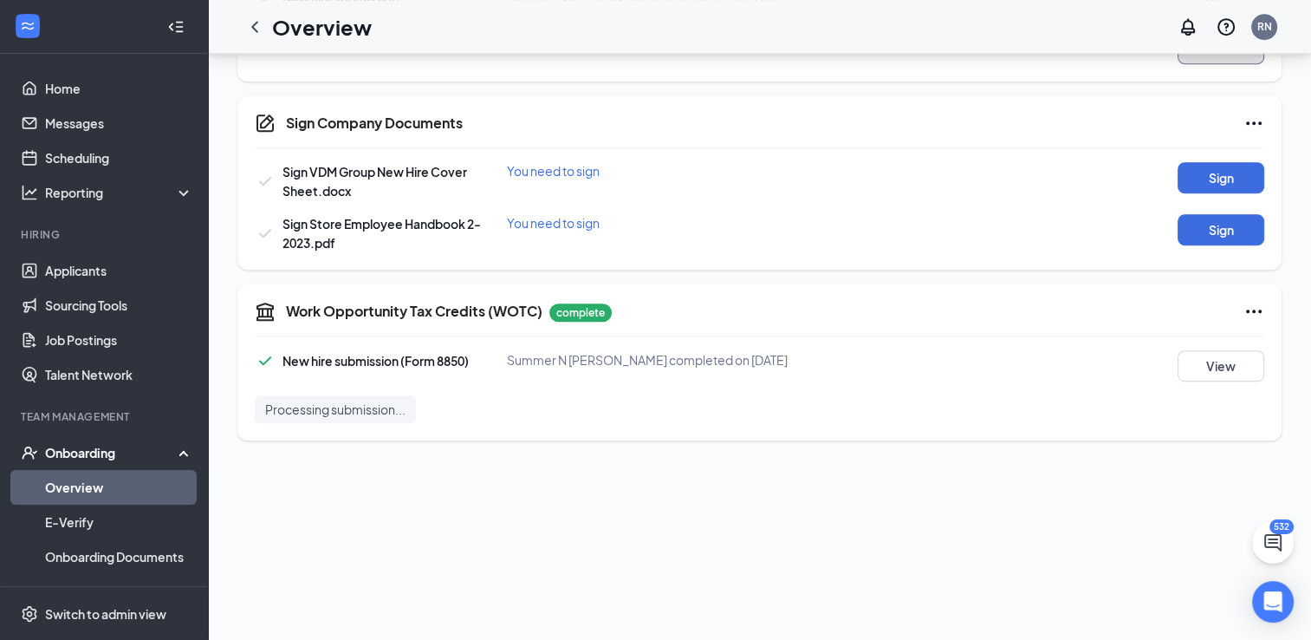
scroll to position [250, 0]
click at [1194, 174] on button "Sign" at bounding box center [1221, 176] width 87 height 31
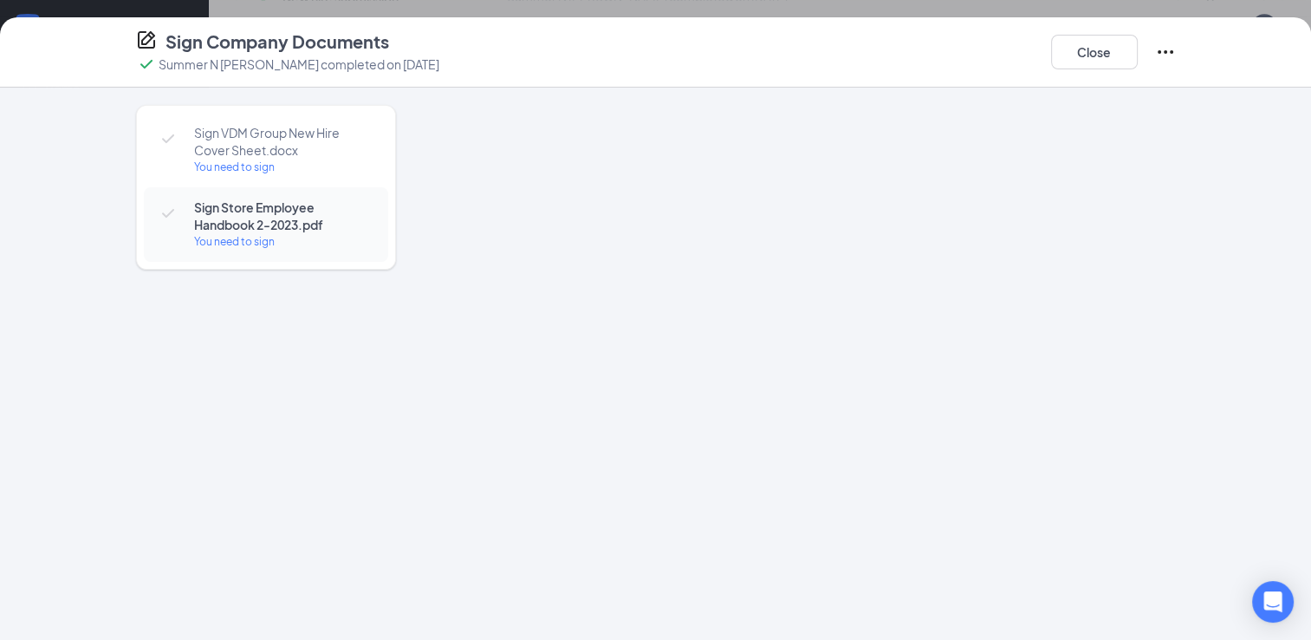
click at [257, 227] on span "Sign Store Employee Handbook 2-2023.pdf" at bounding box center [282, 215] width 177 height 35
click at [1093, 48] on button "Close" at bounding box center [1094, 52] width 87 height 35
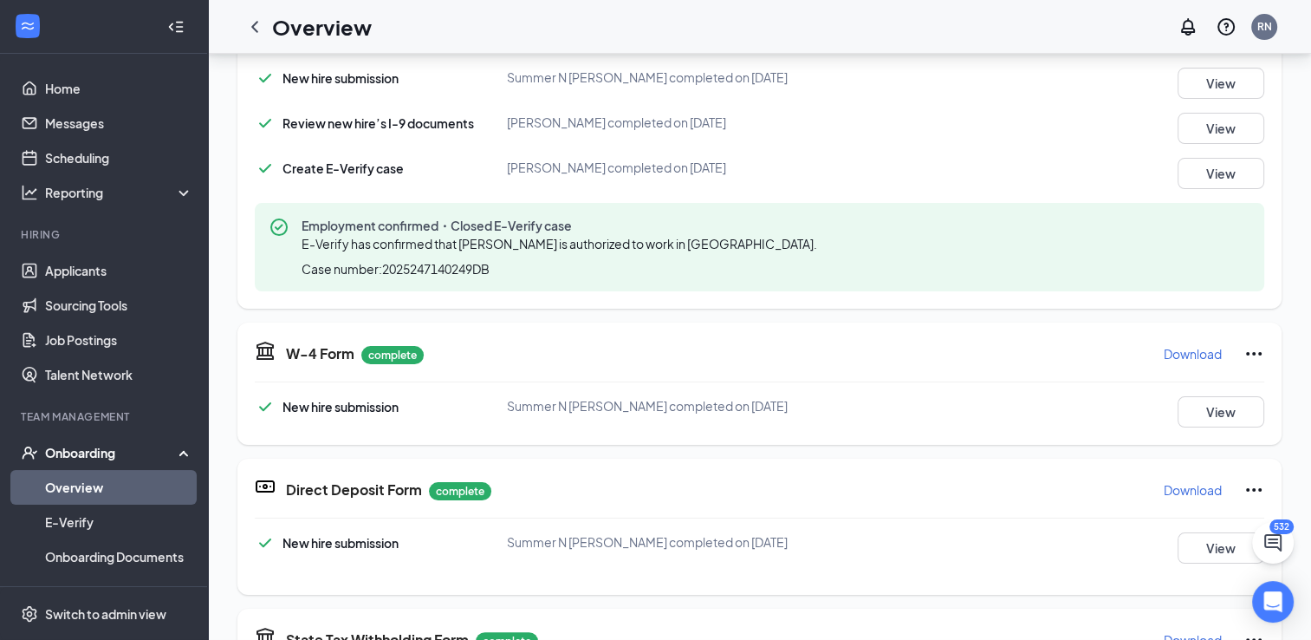
scroll to position [887, 0]
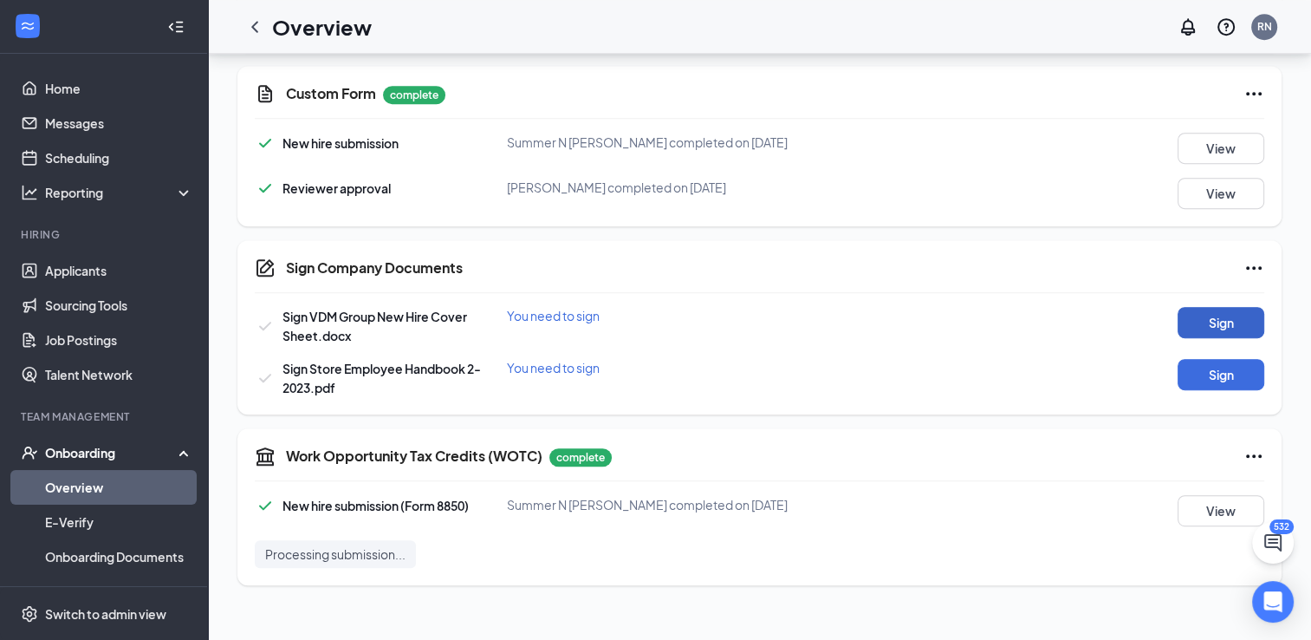
click at [1200, 323] on button "Sign" at bounding box center [1221, 322] width 87 height 31
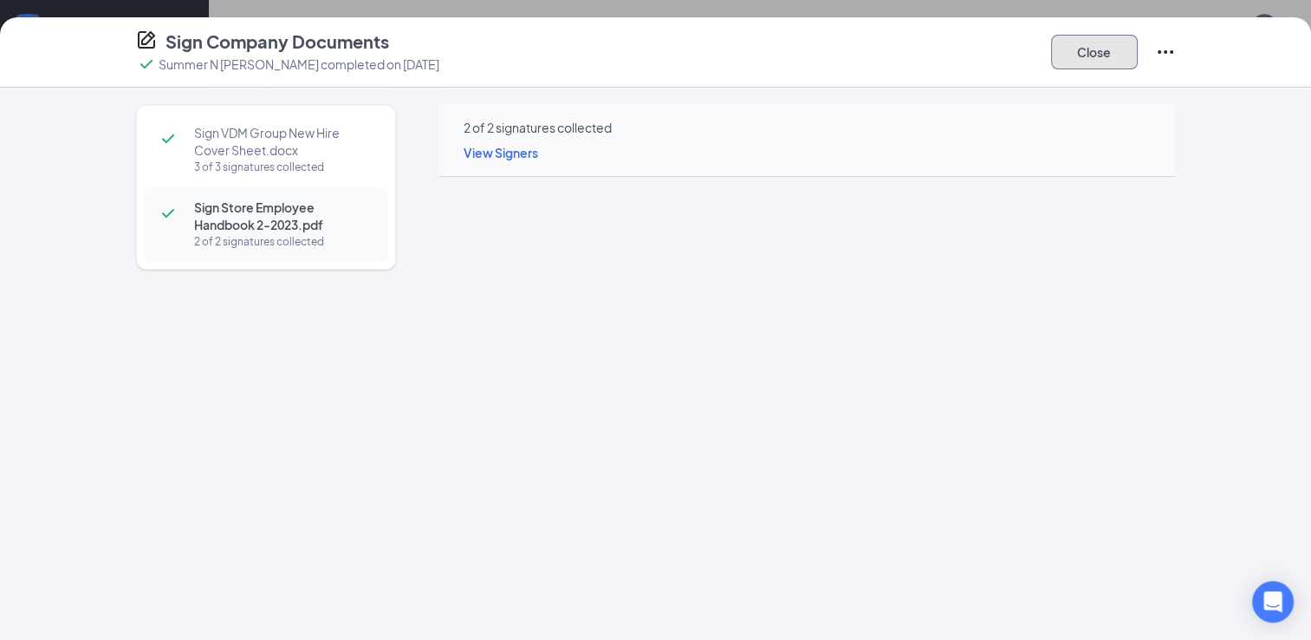
click at [1090, 49] on button "Close" at bounding box center [1094, 52] width 87 height 35
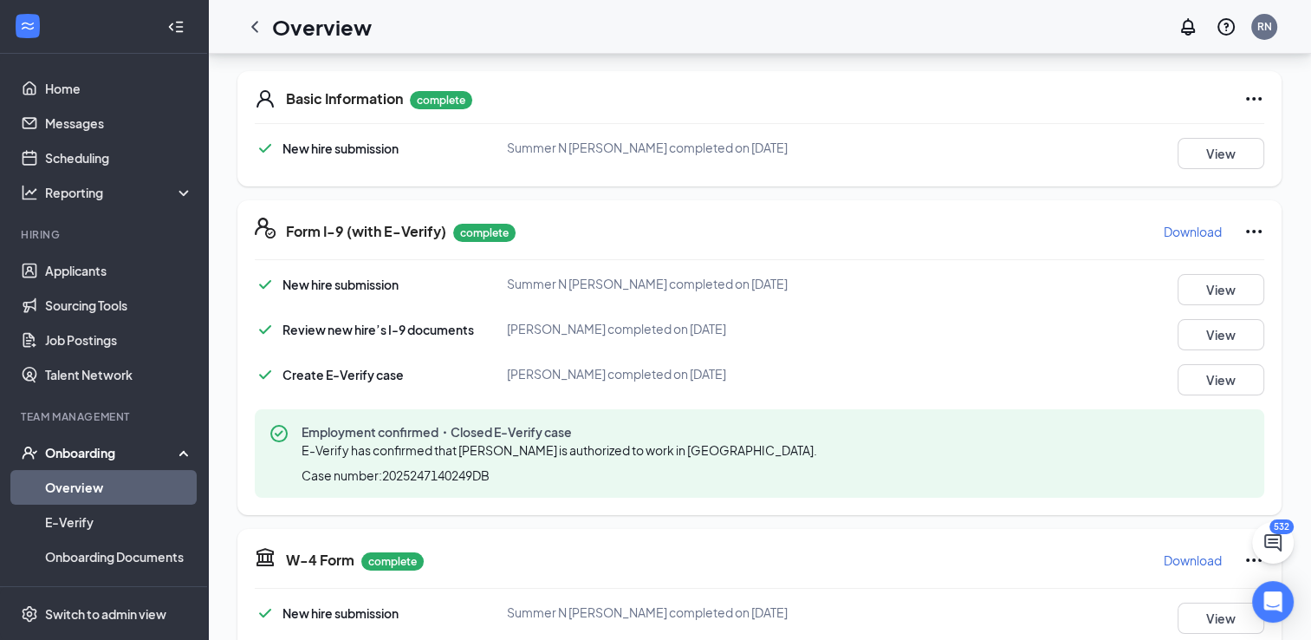
scroll to position [0, 0]
